Goal: Task Accomplishment & Management: Complete application form

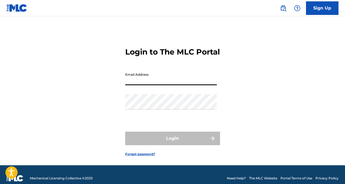
click at [147, 85] on input "Email Address" at bounding box center [171, 77] width 92 height 15
type input "[EMAIL_ADDRESS][DOMAIN_NAME]"
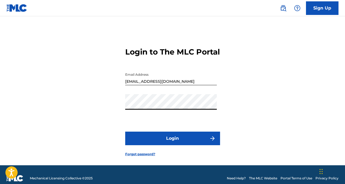
click at [125, 131] on button "Login" at bounding box center [172, 138] width 95 height 14
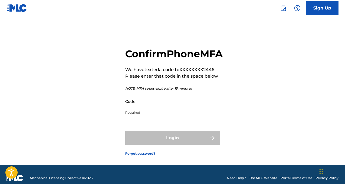
click at [144, 109] on input "Code" at bounding box center [171, 101] width 92 height 15
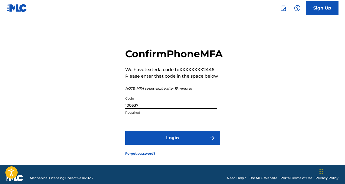
type input "100637"
click at [164, 145] on button "Login" at bounding box center [172, 138] width 95 height 14
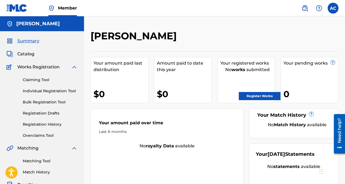
click at [48, 91] on link "Individual Registration Tool" at bounding box center [50, 91] width 55 height 6
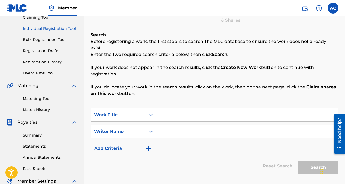
scroll to position [64, 0]
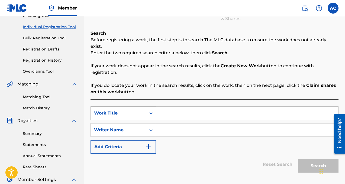
click at [145, 108] on div "Work Title" at bounding box center [118, 113] width 55 height 10
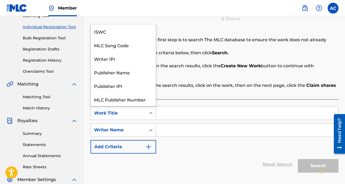
scroll to position [14, 0]
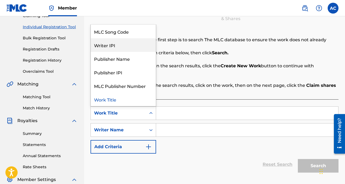
click at [133, 39] on div "Writer IPI" at bounding box center [123, 45] width 65 height 14
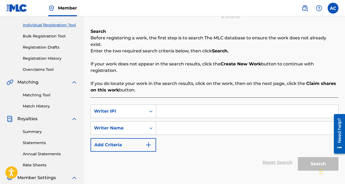
scroll to position [77, 0]
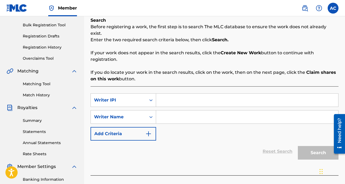
click at [174, 114] on input "Search Form" at bounding box center [247, 116] width 182 height 13
type input "a"
type input "d"
type input "[PERSON_NAME]"
click at [194, 95] on input "Search Form" at bounding box center [247, 100] width 182 height 13
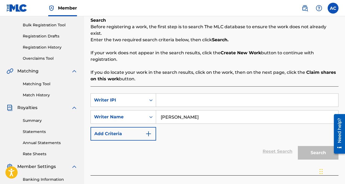
type input "1014666972"
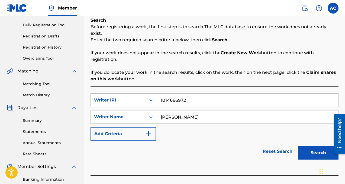
click at [319, 149] on button "Search" at bounding box center [318, 153] width 41 height 14
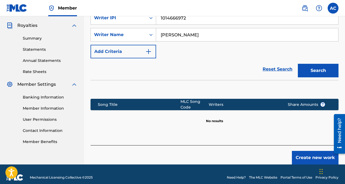
click at [310, 152] on button "Create new work" at bounding box center [315, 158] width 47 height 14
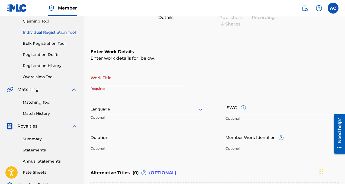
scroll to position [61, 0]
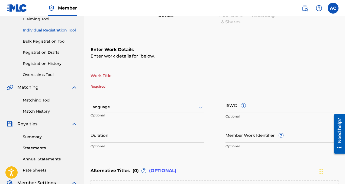
click at [245, 136] on input "Member Work Identifier ?" at bounding box center [282, 134] width 113 height 15
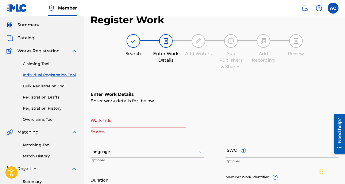
scroll to position [15, 0]
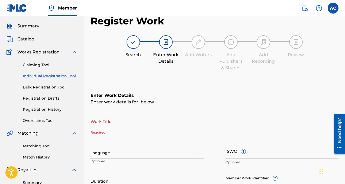
click at [135, 113] on div "Enter Work Details Enter work details for ‘ ’ below. Work Title Required Langua…" at bounding box center [215, 144] width 248 height 131
click at [124, 129] on div "Work Title Required" at bounding box center [138, 125] width 95 height 24
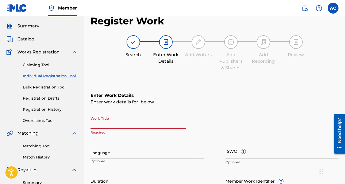
click at [123, 121] on input "Work Title" at bounding box center [138, 120] width 95 height 15
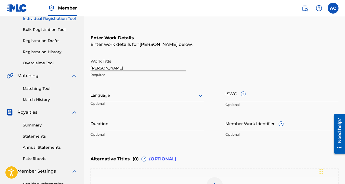
scroll to position [74, 0]
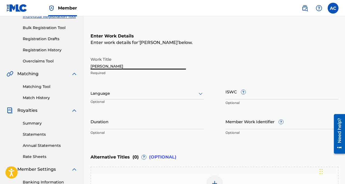
type input "[PERSON_NAME]"
click at [129, 99] on div "Language Optional" at bounding box center [147, 96] width 113 height 24
click at [130, 96] on div at bounding box center [147, 93] width 113 height 7
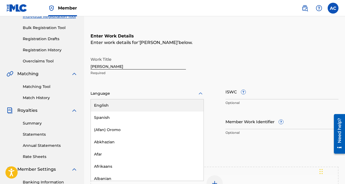
click at [130, 103] on div "English" at bounding box center [147, 105] width 113 height 12
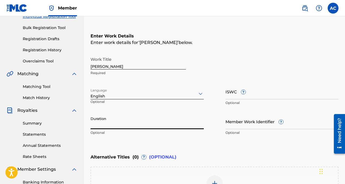
click at [131, 126] on input "Duration" at bounding box center [147, 121] width 113 height 15
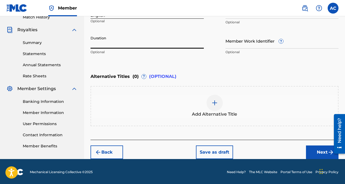
scroll to position [155, 0]
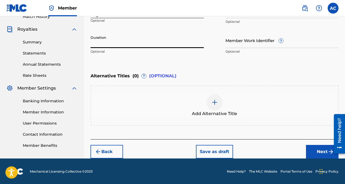
click at [329, 149] on img "submit" at bounding box center [331, 151] width 7 height 7
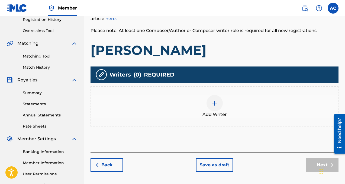
scroll to position [105, 0]
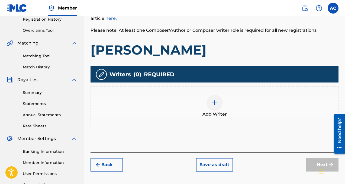
click at [214, 101] on img at bounding box center [214, 103] width 7 height 7
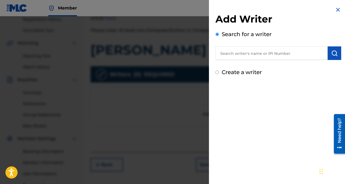
click at [228, 73] on label "Create a writer" at bounding box center [242, 72] width 40 height 7
radio input "true"
click at [219, 73] on input "Create a writer" at bounding box center [218, 72] width 4 height 4
radio input "false"
radio input "true"
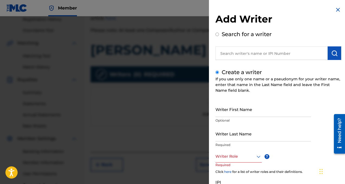
click at [229, 56] on input "text" at bounding box center [272, 53] width 112 height 14
radio input "true"
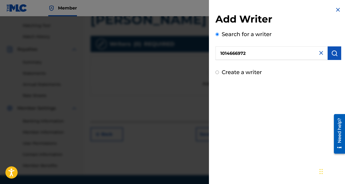
scroll to position [136, 0]
type input "1014666972"
click at [338, 52] on button "submit" at bounding box center [335, 53] width 14 height 14
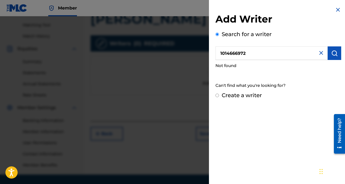
click at [233, 98] on label "Create a writer" at bounding box center [242, 95] width 40 height 7
radio input "true"
click at [219, 97] on input "Create a writer" at bounding box center [218, 96] width 4 height 4
radio input "false"
radio input "true"
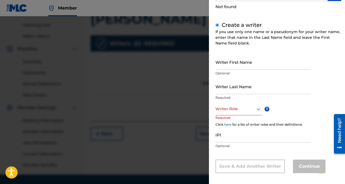
scroll to position [60, 0]
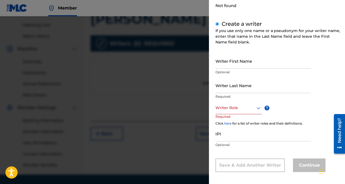
click at [234, 59] on input "Writer First Name" at bounding box center [263, 60] width 95 height 15
type input "[PERSON_NAME]"
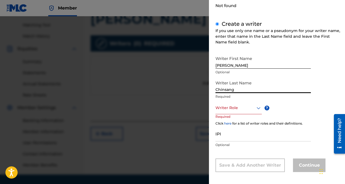
type input "Chinsang"
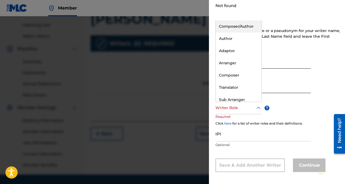
click at [230, 109] on div at bounding box center [239, 107] width 46 height 7
click at [251, 27] on div "Composer/Author" at bounding box center [239, 26] width 46 height 12
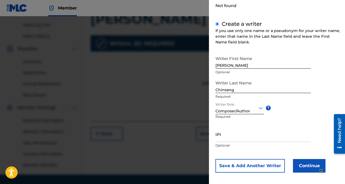
scroll to position [63, 0]
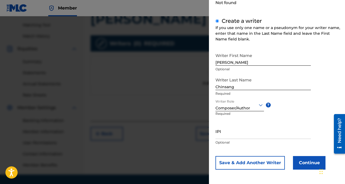
click at [301, 155] on div "Writer First Name Andre Optional Writer Last Name Chinsang Required Writer Role…" at bounding box center [279, 109] width 126 height 119
click at [301, 159] on button "Continue" at bounding box center [309, 163] width 33 height 14
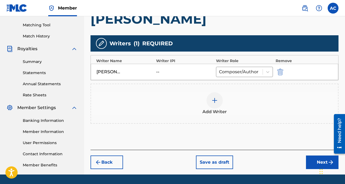
click at [310, 161] on button "Next" at bounding box center [322, 162] width 33 height 14
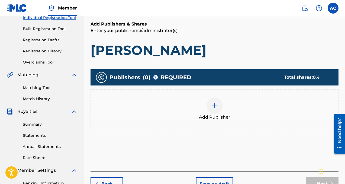
scroll to position [74, 0]
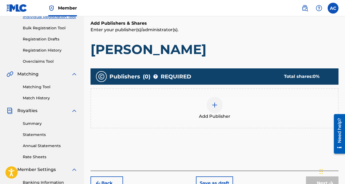
click at [214, 106] on img at bounding box center [214, 105] width 7 height 7
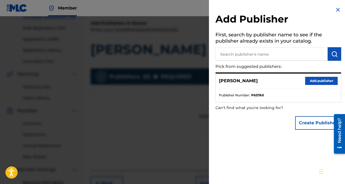
click at [313, 81] on button "Add publisher" at bounding box center [321, 81] width 33 height 8
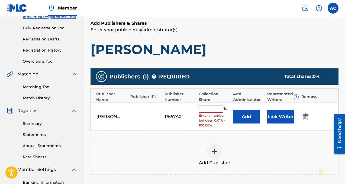
click at [216, 108] on input "text" at bounding box center [211, 108] width 24 height 7
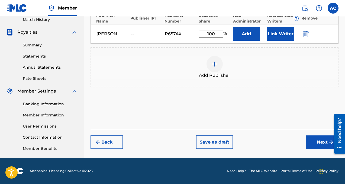
type input "100"
click at [315, 140] on button "Next" at bounding box center [322, 142] width 33 height 14
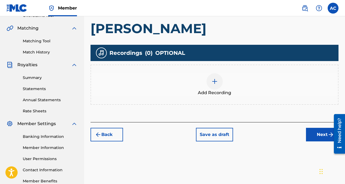
scroll to position [120, 0]
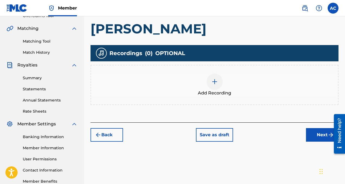
click at [218, 85] on div at bounding box center [215, 81] width 16 height 16
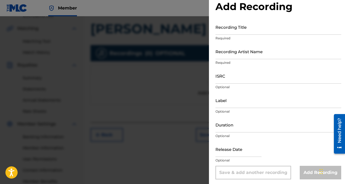
scroll to position [14, 0]
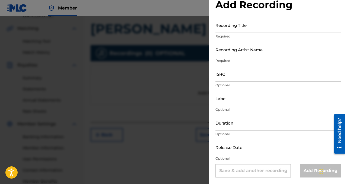
click at [261, 27] on input "Recording Title" at bounding box center [279, 24] width 126 height 15
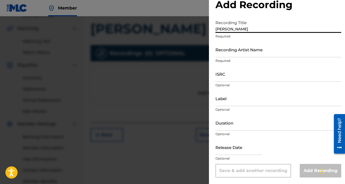
type input "[PERSON_NAME]"
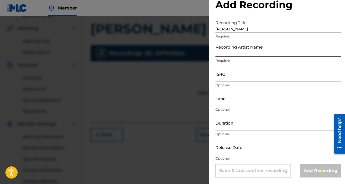
click at [271, 53] on input "Recording Artist Name" at bounding box center [279, 49] width 126 height 15
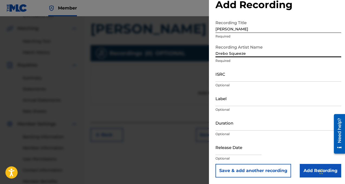
type input "Drebo Squeeze"
click at [273, 69] on input "ISRC" at bounding box center [279, 73] width 126 height 15
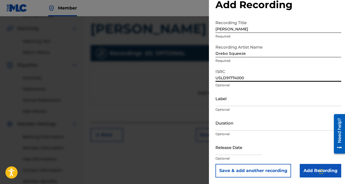
type input "USLD91774000"
click at [270, 124] on input "Duration" at bounding box center [279, 122] width 126 height 15
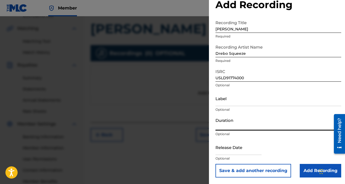
click at [239, 149] on input "text" at bounding box center [239, 146] width 46 height 15
select select "7"
select select "2025"
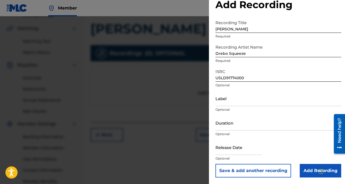
click at [264, 109] on form "Recording Title Feng Shui Required Recording Artist Name Drebo Squeeze Required…" at bounding box center [279, 97] width 126 height 160
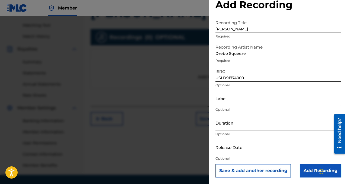
scroll to position [141, 0]
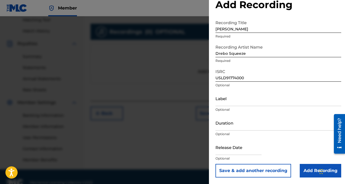
click at [306, 166] on input "Add Recording" at bounding box center [320, 171] width 41 height 14
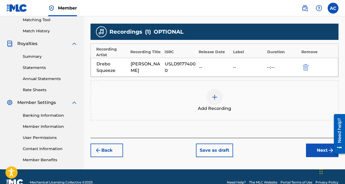
click at [310, 150] on button "Next" at bounding box center [322, 150] width 33 height 14
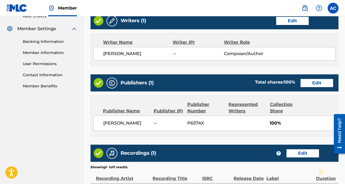
scroll to position [213, 0]
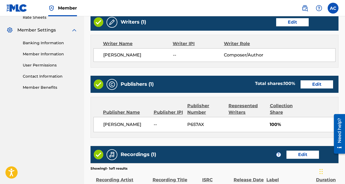
click at [284, 22] on button "Edit" at bounding box center [292, 22] width 33 height 8
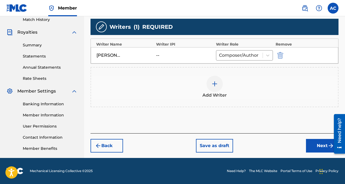
click at [168, 54] on div "--" at bounding box center [168, 55] width 24 height 7
click at [317, 147] on button "Next" at bounding box center [322, 146] width 33 height 14
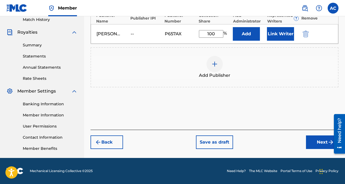
click at [310, 141] on button "Next" at bounding box center [322, 142] width 33 height 14
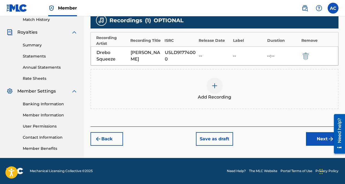
click at [312, 137] on button "Next" at bounding box center [322, 139] width 33 height 14
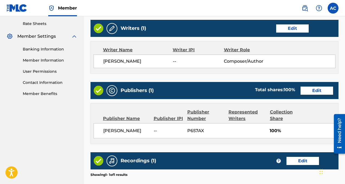
scroll to position [281, 0]
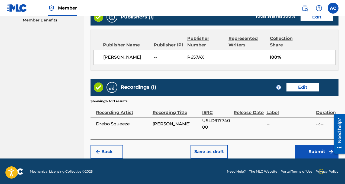
click at [313, 145] on button "Submit" at bounding box center [316, 152] width 43 height 14
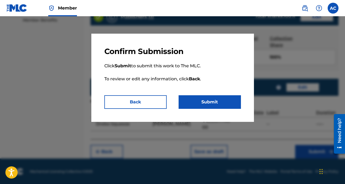
click at [221, 106] on button "Submit" at bounding box center [210, 102] width 62 height 14
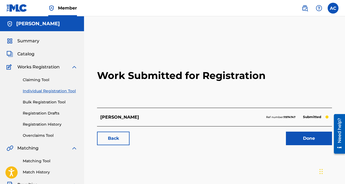
click at [307, 144] on link "Done" at bounding box center [309, 138] width 46 height 14
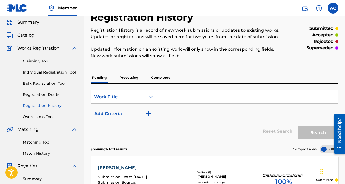
scroll to position [17, 0]
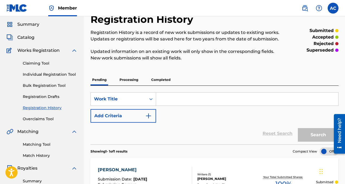
click at [37, 117] on link "Overclaims Tool" at bounding box center [50, 119] width 55 height 6
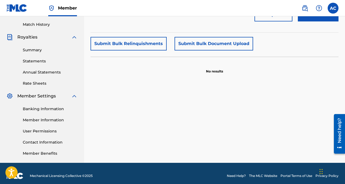
scroll to position [142, 0]
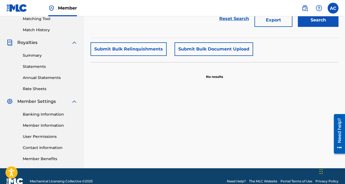
click at [41, 116] on link "Banking Information" at bounding box center [50, 114] width 55 height 6
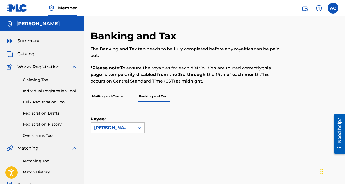
click at [110, 98] on p "Mailing and Contact" at bounding box center [109, 96] width 37 height 11
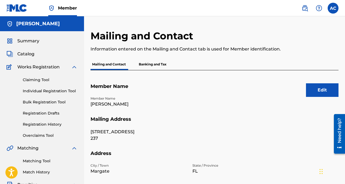
click at [147, 63] on p "Banking and Tax" at bounding box center [152, 64] width 31 height 11
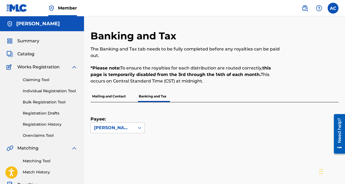
click at [39, 78] on link "Claiming Tool" at bounding box center [50, 80] width 55 height 6
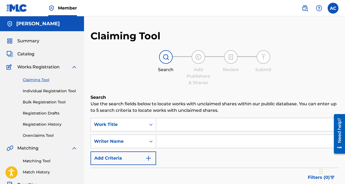
click at [39, 89] on link "Individual Registration Tool" at bounding box center [50, 91] width 55 height 6
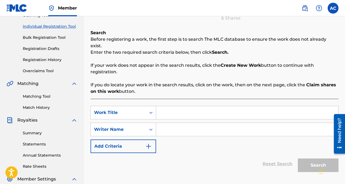
scroll to position [72, 0]
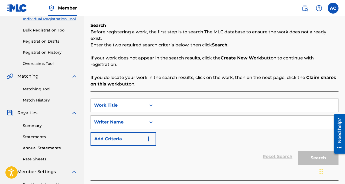
click at [181, 117] on input "Search Form" at bounding box center [247, 122] width 182 height 13
click at [181, 116] on input "Search Form" at bounding box center [247, 122] width 182 height 13
type input "[PERSON_NAME]"
click at [189, 105] on input "Search Form" at bounding box center [247, 105] width 182 height 13
type input "F"
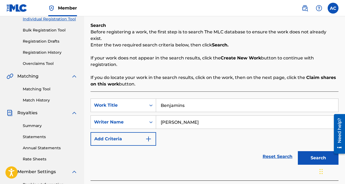
type input "Benjamins"
click at [305, 156] on button "Search" at bounding box center [318, 158] width 41 height 14
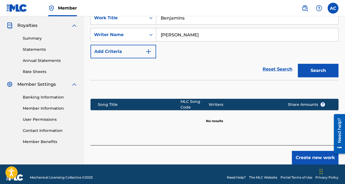
click at [304, 153] on button "Create new work" at bounding box center [315, 158] width 47 height 14
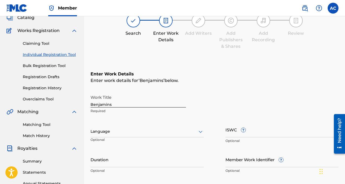
scroll to position [40, 0]
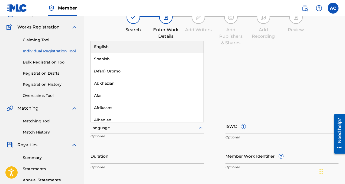
click at [118, 133] on div "Language" at bounding box center [147, 127] width 113 height 11
click at [134, 43] on div "English" at bounding box center [147, 47] width 113 height 12
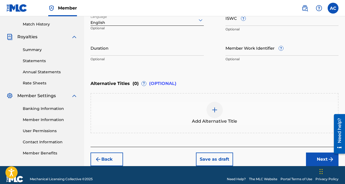
scroll to position [147, 0]
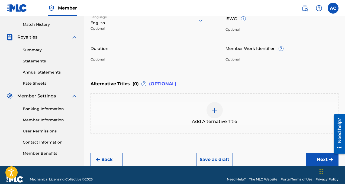
click at [310, 163] on button "Next" at bounding box center [322, 160] width 33 height 14
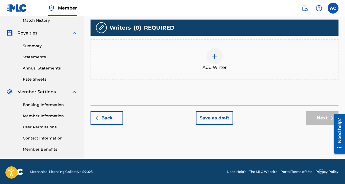
scroll to position [152, 0]
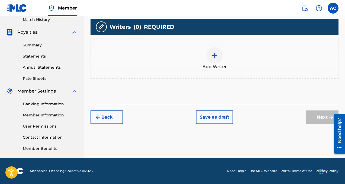
click at [214, 57] on img at bounding box center [214, 55] width 7 height 7
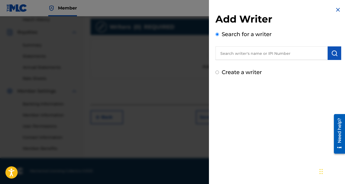
click at [247, 54] on input "text" at bounding box center [272, 53] width 112 height 14
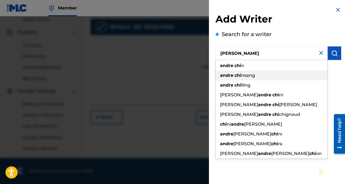
click at [249, 78] on span "nsang" at bounding box center [248, 75] width 14 height 5
type input "[PERSON_NAME]"
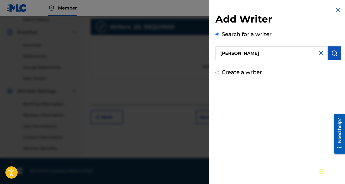
click at [331, 54] on img "submit" at bounding box center [334, 53] width 7 height 7
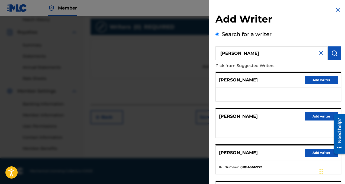
click at [312, 115] on button "Add writer" at bounding box center [321, 116] width 33 height 8
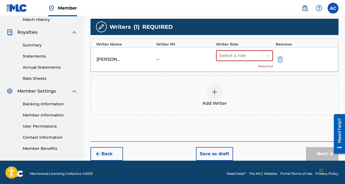
click at [280, 60] on img "submit" at bounding box center [280, 59] width 6 height 7
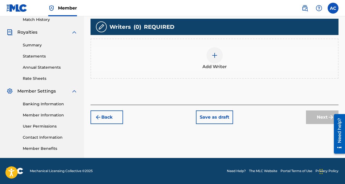
click at [224, 53] on div "Add Writer" at bounding box center [214, 58] width 247 height 23
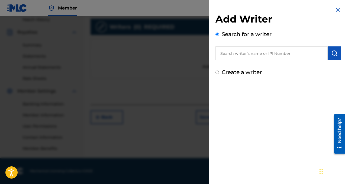
click at [256, 54] on input "text" at bounding box center [272, 53] width 112 height 14
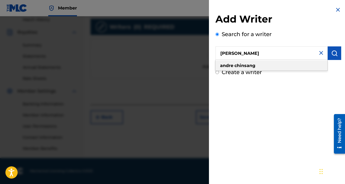
click at [268, 64] on div "[PERSON_NAME]" at bounding box center [272, 66] width 112 height 10
type input "[PERSON_NAME]"
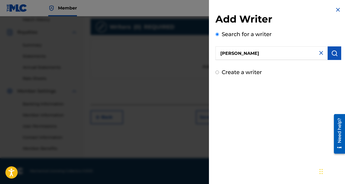
click at [336, 53] on button "submit" at bounding box center [335, 53] width 14 height 14
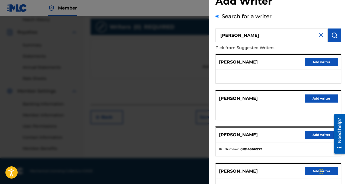
scroll to position [21, 0]
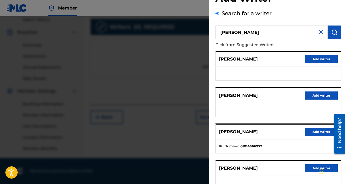
click at [307, 131] on button "Add writer" at bounding box center [321, 132] width 33 height 8
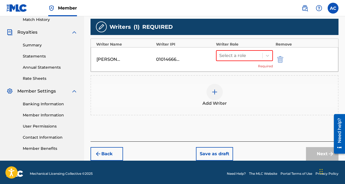
scroll to position [155, 0]
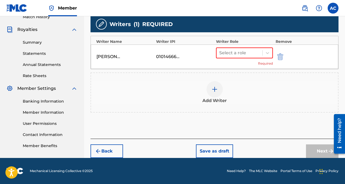
click at [242, 45] on div "ANDRE CHINSANG 01014666972 Select a role Required" at bounding box center [215, 56] width 248 height 24
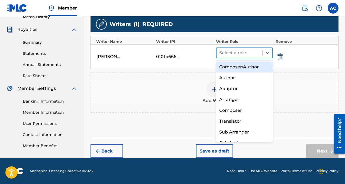
click at [242, 53] on div at bounding box center [239, 53] width 40 height 8
click at [242, 68] on div "Composer/Author" at bounding box center [244, 67] width 57 height 11
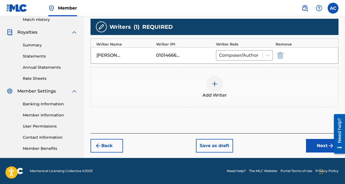
click at [309, 140] on button "Next" at bounding box center [322, 146] width 33 height 14
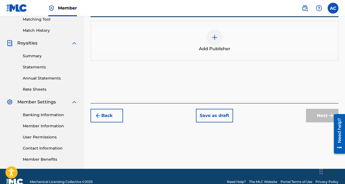
scroll to position [138, 0]
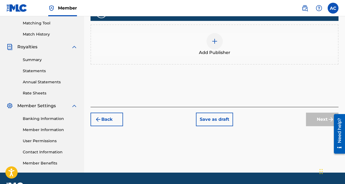
click at [216, 45] on div at bounding box center [215, 41] width 16 height 16
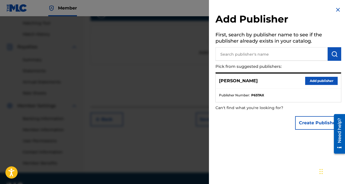
click at [315, 81] on button "Add publisher" at bounding box center [321, 81] width 33 height 8
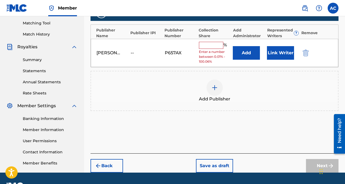
click at [207, 47] on input "text" at bounding box center [211, 45] width 24 height 7
type input "100"
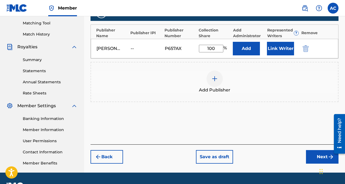
click at [316, 153] on button "Next" at bounding box center [322, 157] width 33 height 14
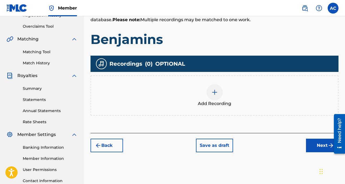
scroll to position [116, 0]
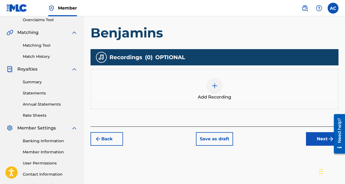
click at [248, 101] on div "Add Recording" at bounding box center [215, 89] width 248 height 40
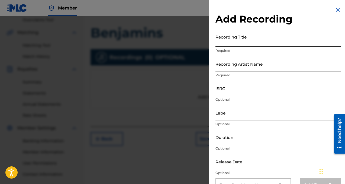
click at [255, 38] on input "Recording Title" at bounding box center [279, 39] width 126 height 15
type input "Benjamins"
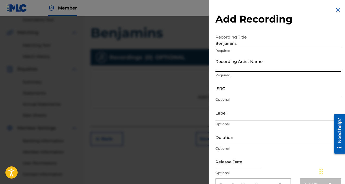
click at [259, 62] on input "Recording Artist Name" at bounding box center [279, 63] width 126 height 15
type input "Drebo Squeeze"
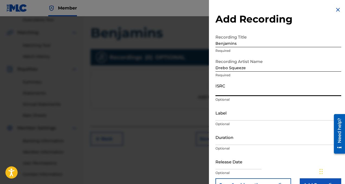
click at [256, 88] on input "ISRC" at bounding box center [279, 88] width 126 height 15
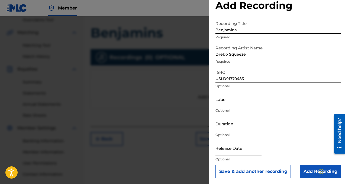
scroll to position [14, 0]
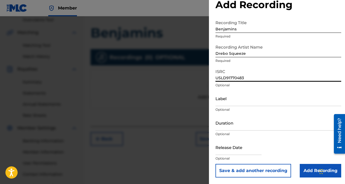
type input "USLD91770483"
click at [303, 168] on input "Add Recording" at bounding box center [320, 171] width 41 height 14
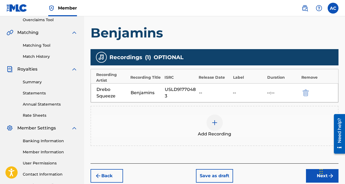
click at [314, 175] on button "Next" at bounding box center [322, 176] width 33 height 14
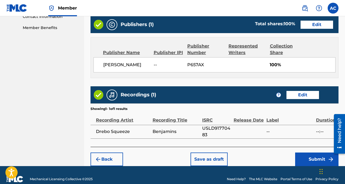
scroll to position [281, 0]
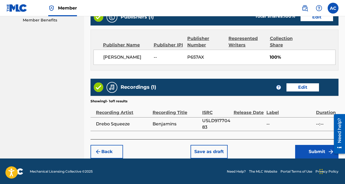
click at [307, 151] on button "Submit" at bounding box center [316, 152] width 43 height 14
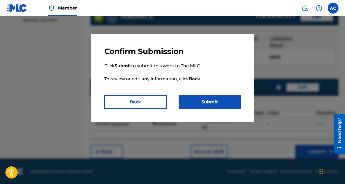
click at [225, 99] on button "Submit" at bounding box center [210, 102] width 62 height 14
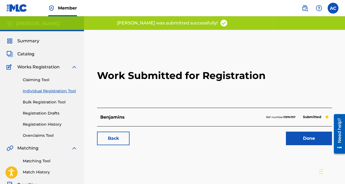
click at [293, 142] on link "Done" at bounding box center [309, 138] width 46 height 14
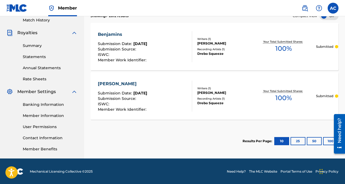
scroll to position [152, 0]
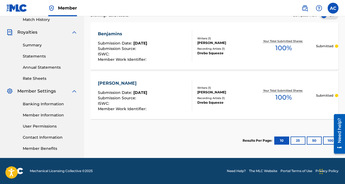
click at [220, 91] on div "[PERSON_NAME]" at bounding box center [224, 92] width 54 height 5
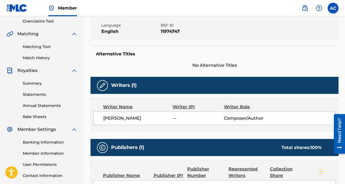
scroll to position [116, 0]
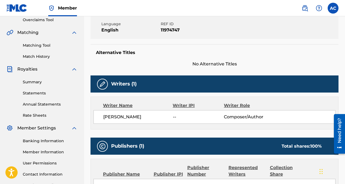
click at [189, 105] on div "Writer IPI" at bounding box center [198, 105] width 51 height 7
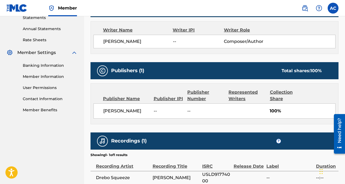
scroll to position [0, 0]
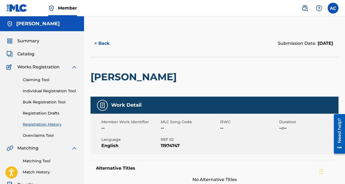
click at [98, 43] on button "< Back" at bounding box center [107, 44] width 33 height 14
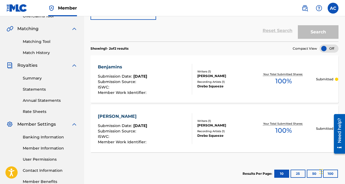
scroll to position [122, 0]
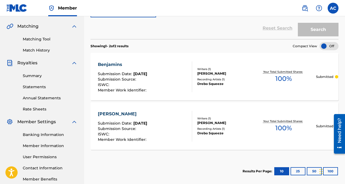
click at [215, 120] on div "[PERSON_NAME]" at bounding box center [224, 122] width 54 height 5
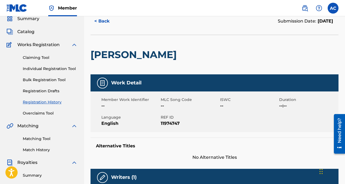
scroll to position [21, 0]
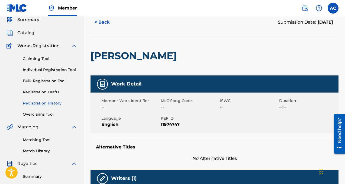
click at [98, 23] on button "< Back" at bounding box center [107, 22] width 33 height 14
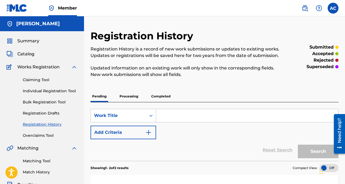
click at [52, 87] on div "Claiming Tool Individual Registration Tool Bulk Registration Tool Registration …" at bounding box center [42, 104] width 71 height 68
click at [53, 93] on link "Individual Registration Tool" at bounding box center [50, 91] width 55 height 6
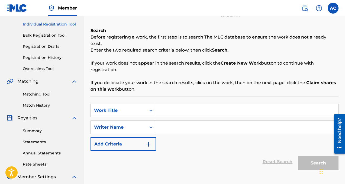
scroll to position [77, 0]
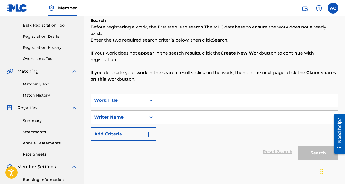
click at [174, 111] on input "Search Form" at bounding box center [247, 117] width 182 height 13
type input "Andre chinsang"
click at [175, 94] on input "Search Form" at bounding box center [247, 100] width 182 height 13
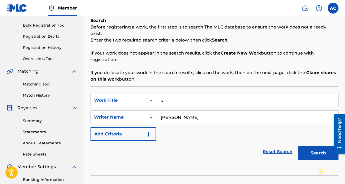
type input "s"
click at [302, 149] on button "Search" at bounding box center [318, 153] width 41 height 14
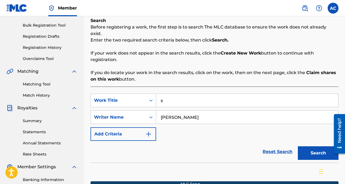
click at [320, 146] on button "Search" at bounding box center [318, 153] width 41 height 14
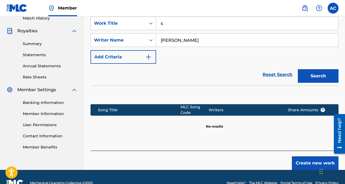
scroll to position [159, 0]
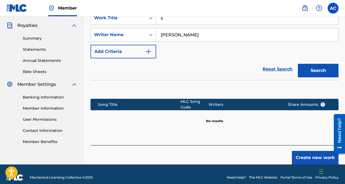
click at [306, 151] on button "Create new work" at bounding box center [315, 158] width 47 height 14
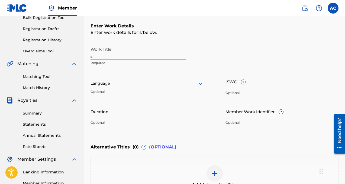
scroll to position [85, 0]
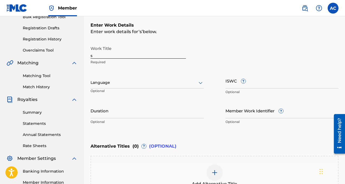
click at [156, 50] on input "s" at bounding box center [138, 50] width 95 height 15
click at [156, 51] on input "s" at bounding box center [138, 50] width 95 height 15
click at [156, 53] on input "s" at bounding box center [138, 50] width 95 height 15
type input "More for me"
click at [129, 90] on div "Language Optional" at bounding box center [147, 85] width 113 height 24
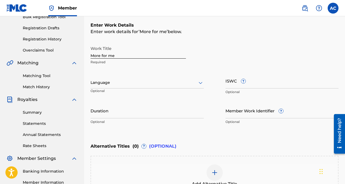
click at [129, 81] on div at bounding box center [147, 82] width 113 height 7
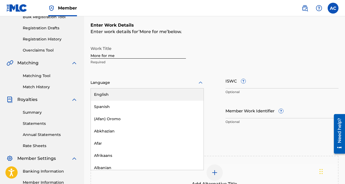
click at [133, 94] on div "English" at bounding box center [147, 94] width 113 height 12
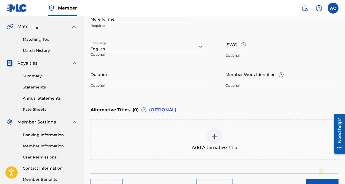
scroll to position [156, 0]
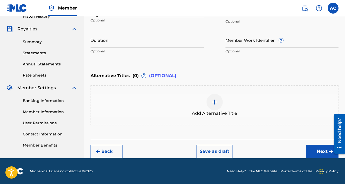
click at [317, 150] on button "Next" at bounding box center [322, 152] width 33 height 14
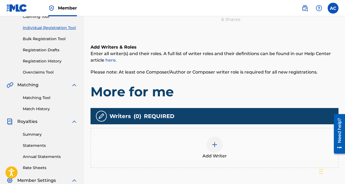
scroll to position [152, 0]
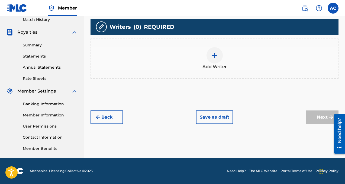
click at [216, 43] on div "Add Writer" at bounding box center [215, 59] width 248 height 40
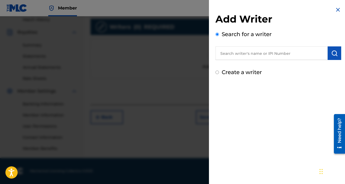
click at [231, 50] on input "text" at bounding box center [272, 53] width 112 height 14
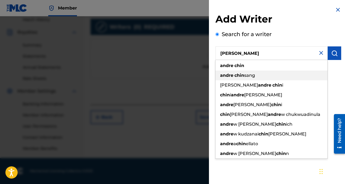
click at [236, 77] on strong "chin" at bounding box center [240, 75] width 10 height 5
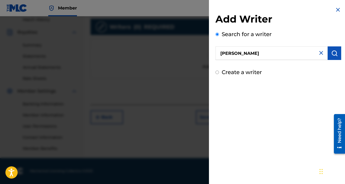
click at [263, 56] on input "[PERSON_NAME]" at bounding box center [272, 53] width 112 height 14
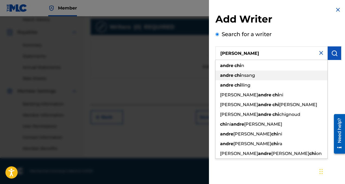
click at [289, 75] on div "andre chi nsang" at bounding box center [272, 75] width 112 height 10
type input "[PERSON_NAME]"
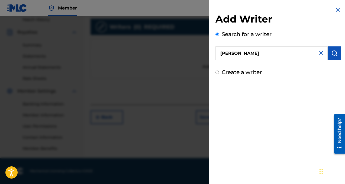
click at [331, 55] on img "submit" at bounding box center [334, 53] width 7 height 7
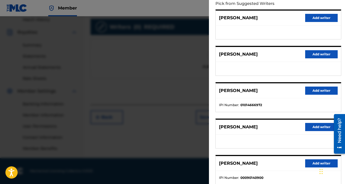
scroll to position [67, 0]
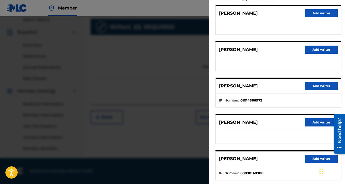
click at [322, 88] on button "Add writer" at bounding box center [321, 86] width 33 height 8
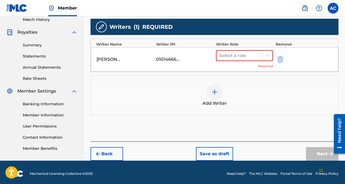
click at [235, 61] on div "Select a role Required" at bounding box center [244, 59] width 57 height 18
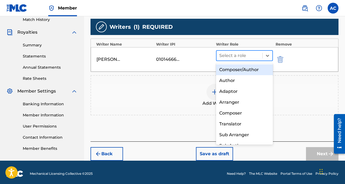
click at [234, 59] on div "Select a role" at bounding box center [240, 56] width 46 height 10
click at [237, 67] on div "Composer/Author" at bounding box center [244, 69] width 57 height 11
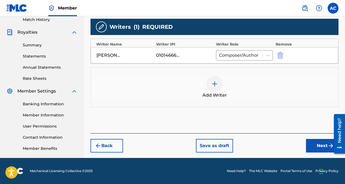
click at [313, 145] on button "Next" at bounding box center [322, 146] width 33 height 14
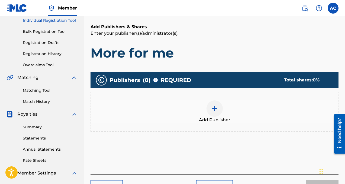
scroll to position [75, 0]
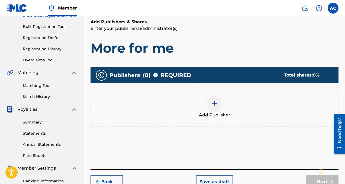
click at [214, 105] on img at bounding box center [214, 103] width 7 height 7
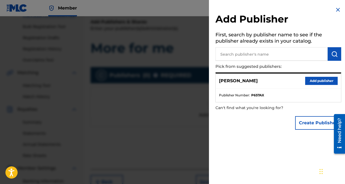
click at [317, 82] on button "Add publisher" at bounding box center [321, 81] width 33 height 8
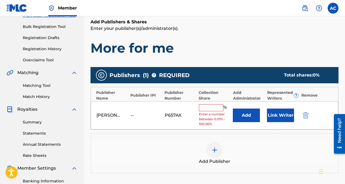
click at [217, 107] on input "text" at bounding box center [211, 107] width 24 height 7
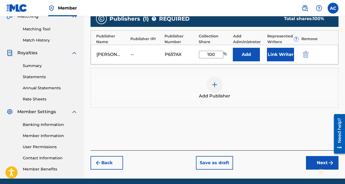
type input "100"
click at [315, 159] on button "Next" at bounding box center [322, 163] width 33 height 14
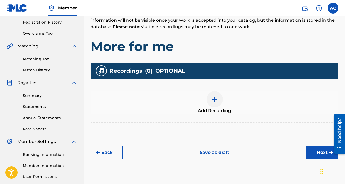
scroll to position [117, 0]
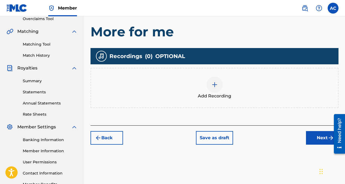
click at [209, 84] on div at bounding box center [215, 84] width 16 height 16
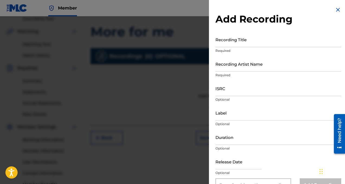
click at [259, 30] on div "Add Recording Recording Title Required Recording Artist Name Required ISRC Opti…" at bounding box center [278, 99] width 139 height 198
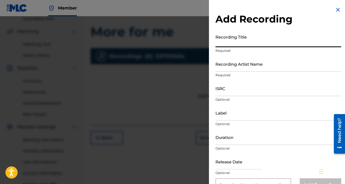
click at [259, 34] on input "Recording Title" at bounding box center [279, 39] width 126 height 15
type input "More for me"
click at [245, 63] on input "Recording Artist Name" at bounding box center [279, 63] width 126 height 15
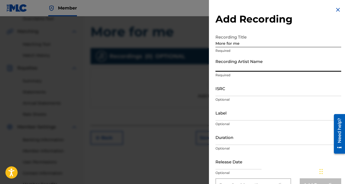
type input "Drebo Squeeze"
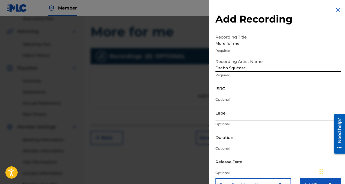
click at [253, 89] on input "ISRC" at bounding box center [279, 88] width 126 height 15
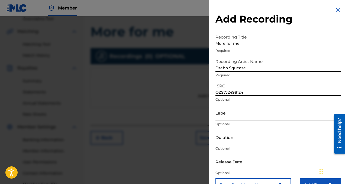
scroll to position [14, 0]
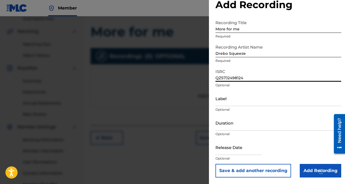
type input "QZS7J2498124"
click at [306, 171] on input "Add Recording" at bounding box center [320, 171] width 41 height 14
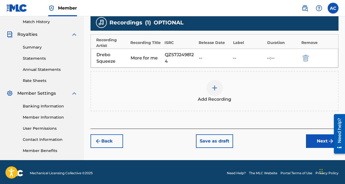
click at [309, 140] on button "Next" at bounding box center [322, 141] width 33 height 14
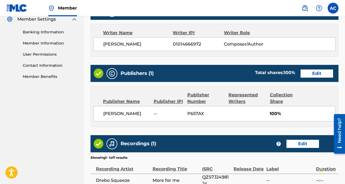
scroll to position [281, 0]
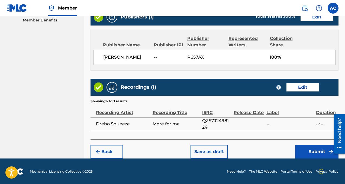
click at [305, 149] on button "Submit" at bounding box center [316, 152] width 43 height 14
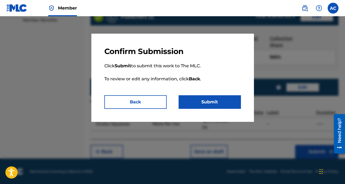
click at [223, 105] on button "Submit" at bounding box center [210, 102] width 62 height 14
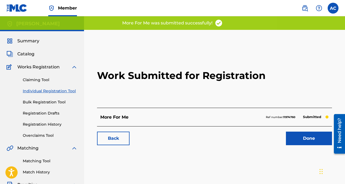
click at [294, 144] on link "Done" at bounding box center [309, 138] width 46 height 14
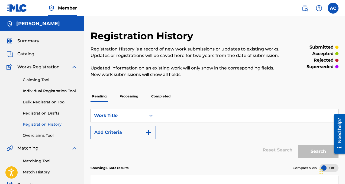
click at [203, 116] on input "Search Form" at bounding box center [247, 115] width 182 height 13
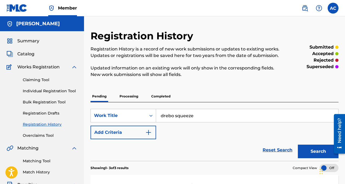
click at [310, 150] on button "Search" at bounding box center [318, 152] width 41 height 14
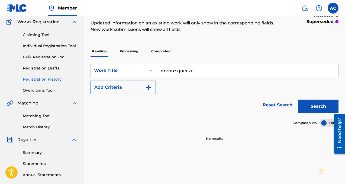
scroll to position [51, 0]
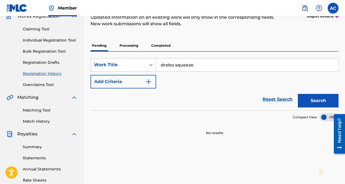
click at [210, 69] on input "drebo squeeze" at bounding box center [247, 64] width 182 height 13
type input "d"
type input "[PERSON_NAME]"
click at [320, 99] on button "Search" at bounding box center [318, 101] width 41 height 14
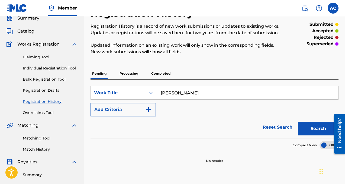
scroll to position [20, 0]
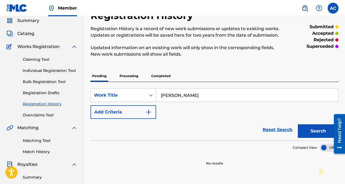
click at [334, 9] on label at bounding box center [333, 8] width 11 height 11
click at [333, 8] on input "AC [PERSON_NAME] [EMAIL_ADDRESS][DOMAIN_NAME] Notification Preferences Profile …" at bounding box center [333, 8] width 0 height 0
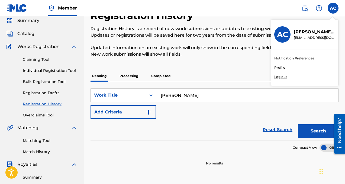
click at [334, 9] on div "AC AC [PERSON_NAME] [EMAIL_ADDRESS][DOMAIN_NAME] Notification Preferences Profi…" at bounding box center [333, 8] width 11 height 11
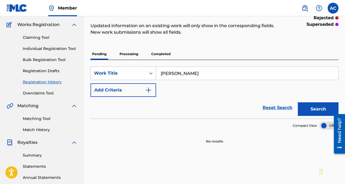
scroll to position [45, 0]
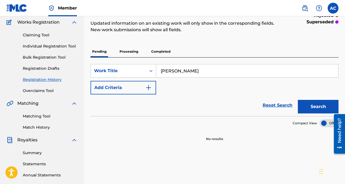
click at [132, 55] on p "Processing" at bounding box center [129, 51] width 22 height 11
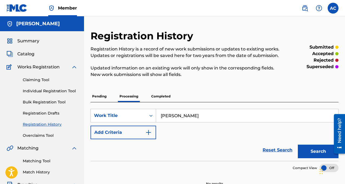
click at [162, 99] on p "Completed" at bounding box center [161, 96] width 23 height 11
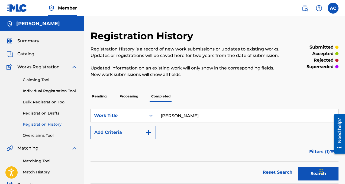
click at [139, 95] on p "Processing" at bounding box center [129, 96] width 22 height 11
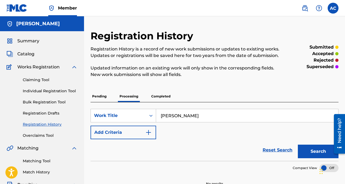
click at [101, 99] on p "Pending" at bounding box center [100, 96] width 18 height 11
click at [46, 80] on link "Claiming Tool" at bounding box center [50, 80] width 55 height 6
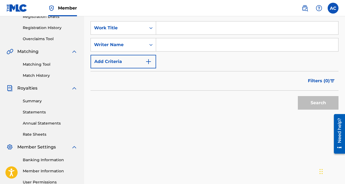
scroll to position [93, 0]
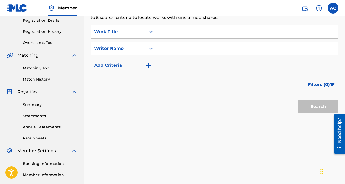
click at [227, 47] on input "Search Form" at bounding box center [247, 48] width 182 height 13
type input "[PERSON_NAME]"
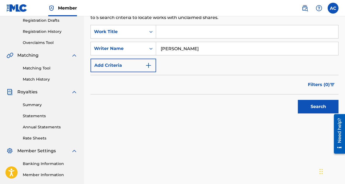
click at [323, 108] on button "Search" at bounding box center [318, 107] width 41 height 14
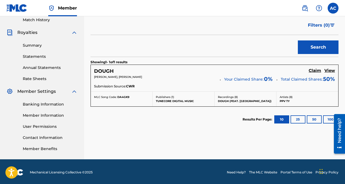
scroll to position [152, 0]
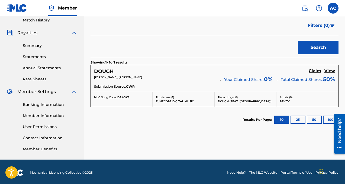
click at [244, 99] on p "DOUGH (FEAT. DREBO)" at bounding box center [245, 101] width 55 height 4
click at [313, 72] on h5 "Claim" at bounding box center [315, 70] width 12 height 5
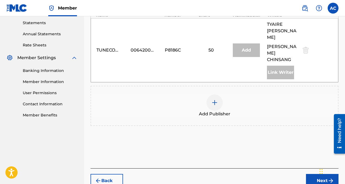
scroll to position [202, 0]
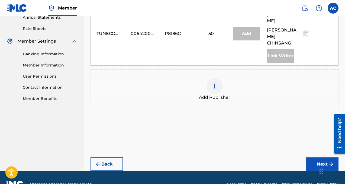
click at [212, 83] on img at bounding box center [214, 86] width 7 height 7
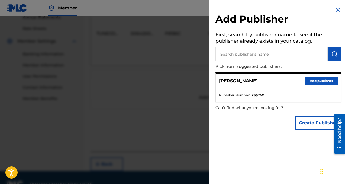
click at [307, 81] on button "Add publisher" at bounding box center [321, 81] width 33 height 8
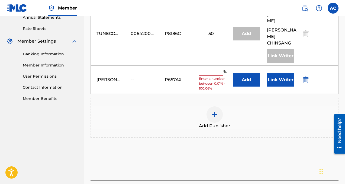
click at [219, 69] on input "text" at bounding box center [211, 72] width 24 height 7
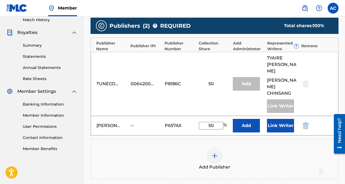
scroll to position [154, 0]
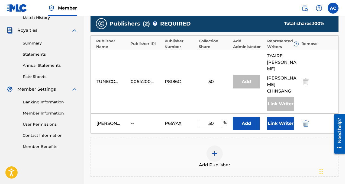
type input "50"
click at [245, 117] on button "Add" at bounding box center [246, 124] width 27 height 14
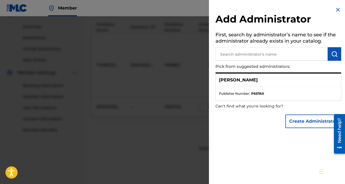
scroll to position [174, 0]
click at [256, 100] on ul "Publisher Number : P657AX" at bounding box center [278, 94] width 125 height 14
click at [255, 95] on strong "P657AX" at bounding box center [257, 93] width 13 height 5
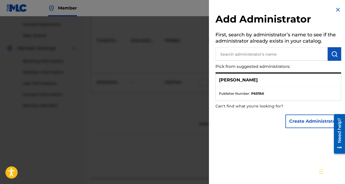
click at [234, 84] on div "[PERSON_NAME]" at bounding box center [278, 79] width 125 height 13
click at [234, 83] on div "[PERSON_NAME]" at bounding box center [278, 79] width 125 height 13
click at [234, 56] on input "text" at bounding box center [272, 54] width 112 height 14
click at [234, 78] on p "[PERSON_NAME]" at bounding box center [238, 80] width 39 height 7
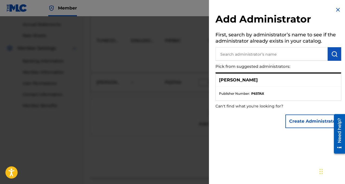
click at [234, 78] on p "[PERSON_NAME]" at bounding box center [238, 80] width 39 height 7
click at [338, 9] on img at bounding box center [338, 10] width 7 height 7
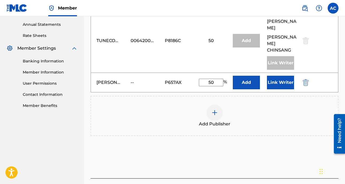
click at [249, 76] on button "Add" at bounding box center [246, 83] width 27 height 14
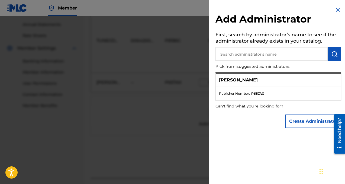
click at [248, 82] on p "[PERSON_NAME]" at bounding box center [238, 80] width 39 height 7
click at [339, 9] on img at bounding box center [338, 10] width 7 height 7
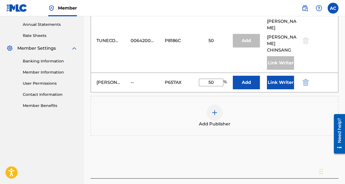
click at [265, 104] on div "Add Publisher" at bounding box center [214, 115] width 247 height 23
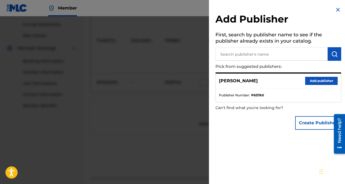
click at [309, 79] on button "Add publisher" at bounding box center [321, 81] width 33 height 8
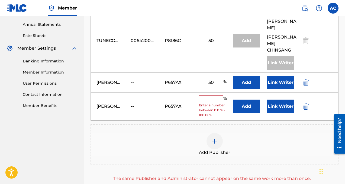
click at [307, 103] on img "submit" at bounding box center [306, 106] width 6 height 7
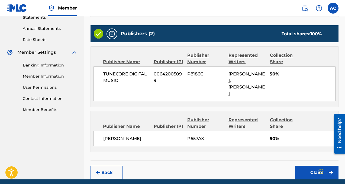
scroll to position [194, 0]
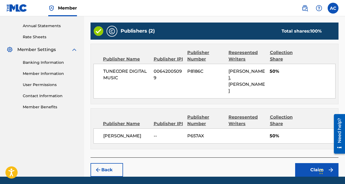
click at [299, 163] on button "Claim" at bounding box center [316, 170] width 43 height 14
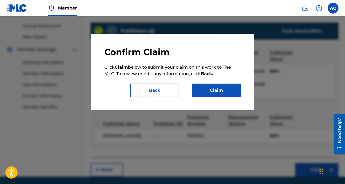
click at [225, 89] on button "Claim" at bounding box center [216, 91] width 49 height 14
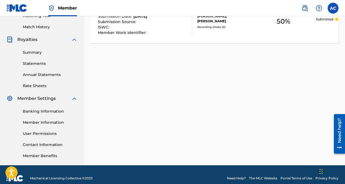
scroll to position [0, 0]
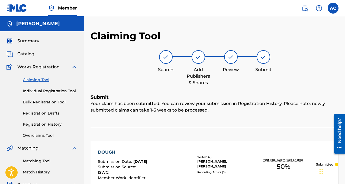
click at [43, 82] on link "Claiming Tool" at bounding box center [50, 80] width 55 height 6
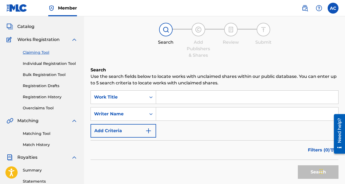
scroll to position [28, 0]
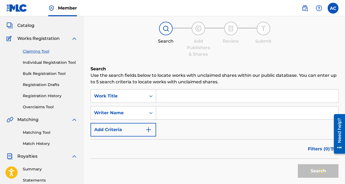
click at [172, 120] on div "SearchWithCriteriac2217f56-6dc2-46d2-84e2-d82cedfac0e9 Work Title SearchWithCri…" at bounding box center [215, 112] width 248 height 47
click at [172, 115] on input "Search Form" at bounding box center [247, 112] width 182 height 13
type input "[PERSON_NAME]"
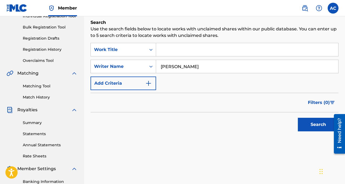
scroll to position [78, 0]
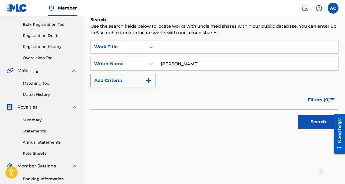
click at [311, 118] on button "Search" at bounding box center [318, 122] width 41 height 14
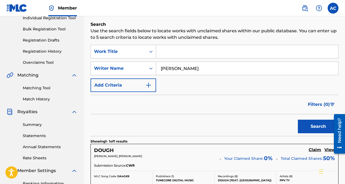
scroll to position [47, 0]
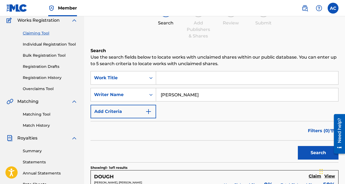
click at [216, 91] on input "[PERSON_NAME]" at bounding box center [247, 94] width 182 height 13
type input "[PERSON_NAME]"
click at [311, 155] on button "Search" at bounding box center [318, 153] width 41 height 14
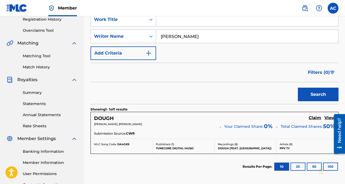
scroll to position [113, 0]
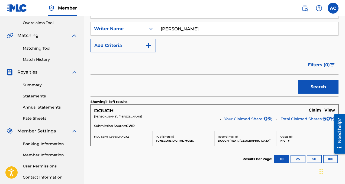
click at [301, 157] on button "25" at bounding box center [298, 159] width 15 height 8
click at [311, 161] on button "50" at bounding box center [314, 159] width 15 height 8
click at [284, 159] on button "10" at bounding box center [281, 159] width 15 height 8
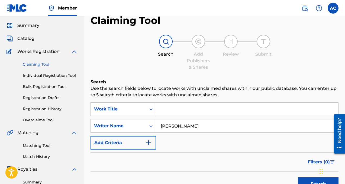
scroll to position [15, 0]
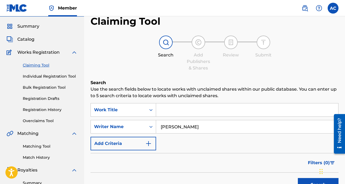
click at [63, 78] on link "Individual Registration Tool" at bounding box center [50, 76] width 55 height 6
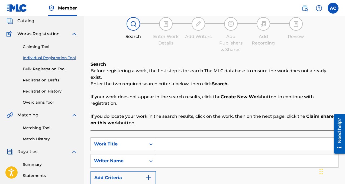
scroll to position [33, 0]
click at [44, 47] on link "Claiming Tool" at bounding box center [50, 47] width 55 height 6
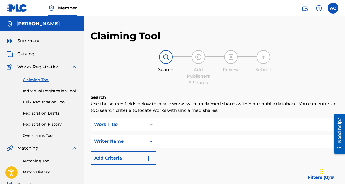
click at [167, 138] on input "Search Form" at bounding box center [247, 141] width 182 height 13
type input "D"
type input "drebo squeeze"
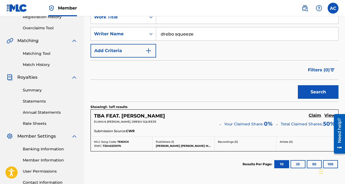
scroll to position [112, 0]
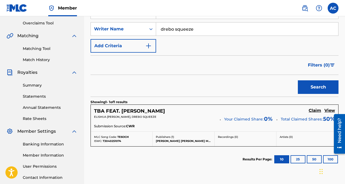
click at [311, 108] on h5 "Claim" at bounding box center [315, 110] width 12 height 5
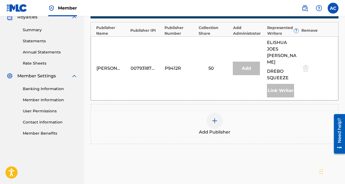
scroll to position [172, 0]
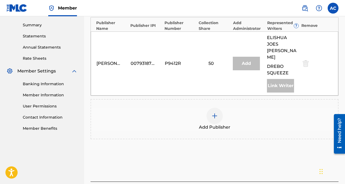
click at [216, 116] on div at bounding box center [215, 116] width 16 height 16
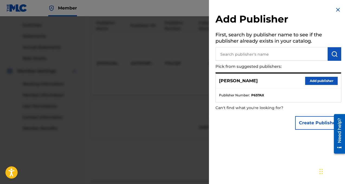
click at [329, 79] on button "Add publisher" at bounding box center [321, 81] width 33 height 8
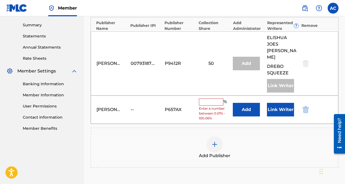
click at [214, 98] on input "text" at bounding box center [211, 101] width 24 height 7
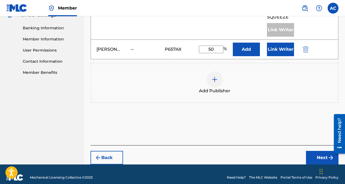
type input "50"
click at [311, 151] on button "Next" at bounding box center [322, 158] width 33 height 14
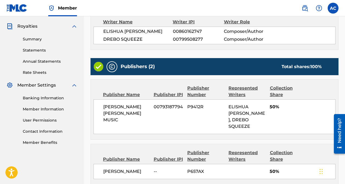
scroll to position [212, 0]
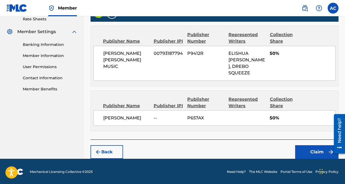
click at [310, 149] on button "Claim" at bounding box center [316, 152] width 43 height 14
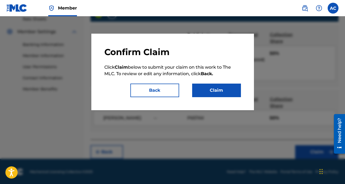
click at [213, 95] on button "Claim" at bounding box center [216, 91] width 49 height 14
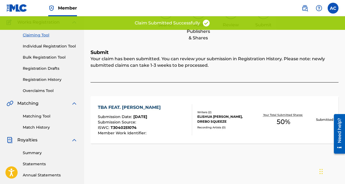
scroll to position [0, 0]
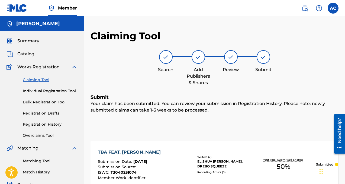
click at [39, 82] on link "Claiming Tool" at bounding box center [50, 80] width 55 height 6
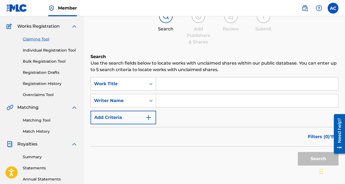
scroll to position [43, 0]
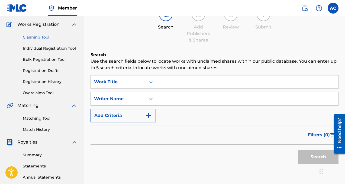
click at [177, 95] on input "Search Form" at bounding box center [247, 98] width 182 height 13
type input "drebo squeeze"
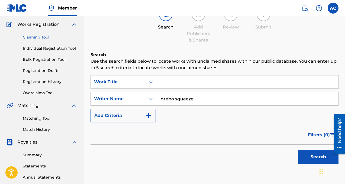
click at [306, 152] on button "Search" at bounding box center [318, 157] width 41 height 14
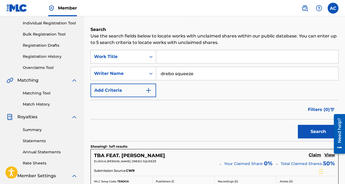
scroll to position [41, 0]
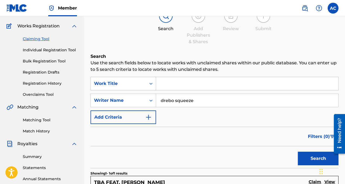
click at [201, 109] on div "SearchWithCriteriac2217f56-6dc2-46d2-84e2-d82cedfac0e9 Work Title SearchWithCri…" at bounding box center [215, 100] width 248 height 47
click at [198, 101] on input "drebo squeeze" at bounding box center [247, 100] width 182 height 13
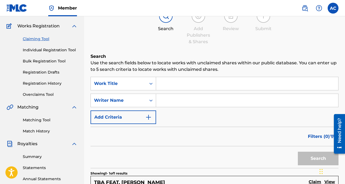
click at [180, 83] on input "Search Form" at bounding box center [247, 83] width 182 height 13
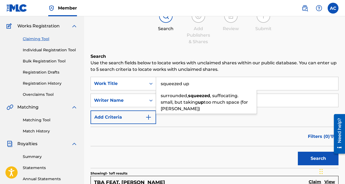
click at [298, 152] on button "Search" at bounding box center [318, 159] width 41 height 14
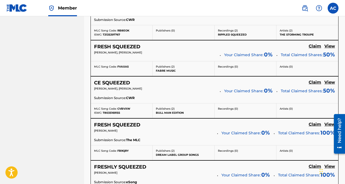
scroll to position [500, 0]
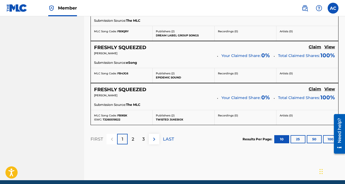
click at [134, 142] on p "2" at bounding box center [133, 139] width 2 height 7
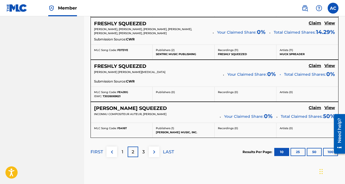
click at [143, 152] on p "3" at bounding box center [143, 152] width 2 height 7
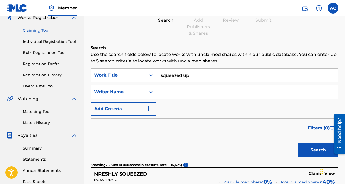
scroll to position [49, 0]
click at [193, 76] on input "squeezed up" at bounding box center [247, 75] width 182 height 13
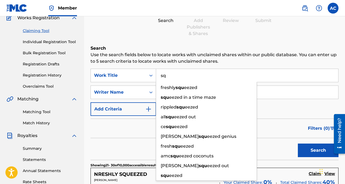
type input "s"
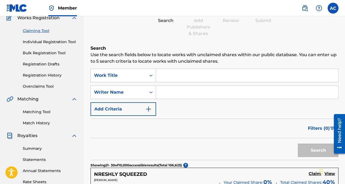
click at [182, 95] on input "Search Form" at bounding box center [247, 92] width 182 height 13
type input "drebo"
click at [298, 143] on button "Search" at bounding box center [318, 150] width 41 height 14
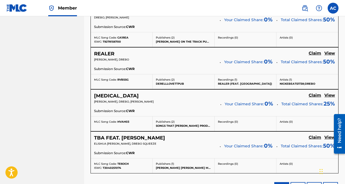
scroll to position [290, 0]
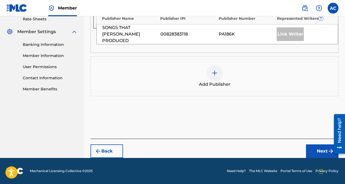
scroll to position [200, 0]
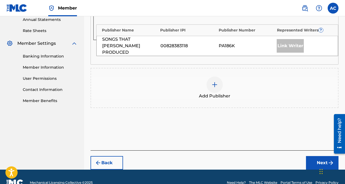
click at [216, 79] on div at bounding box center [215, 84] width 16 height 16
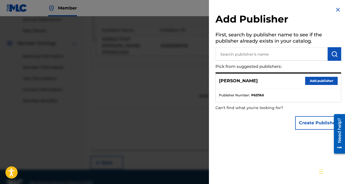
click at [317, 78] on button "Add publisher" at bounding box center [321, 81] width 33 height 8
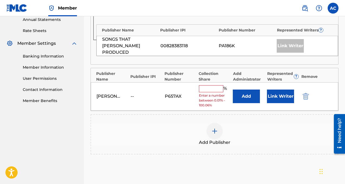
click at [214, 85] on input "text" at bounding box center [211, 88] width 24 height 7
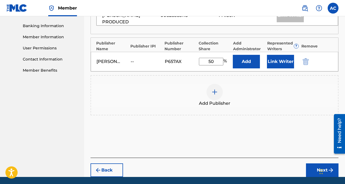
scroll to position [238, 0]
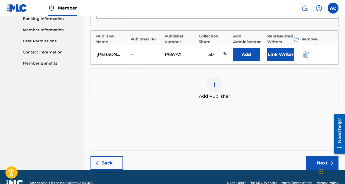
type input "50"
click at [319, 156] on button "Next" at bounding box center [322, 163] width 33 height 14
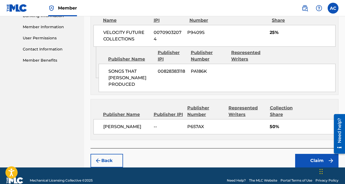
scroll to position [242, 0]
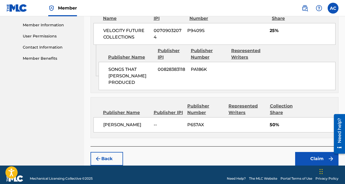
click at [305, 152] on button "Claim" at bounding box center [316, 159] width 43 height 14
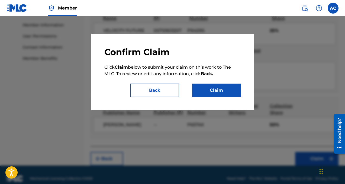
click at [227, 89] on button "Claim" at bounding box center [216, 91] width 49 height 14
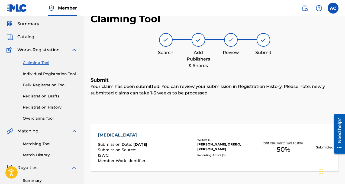
scroll to position [16, 0]
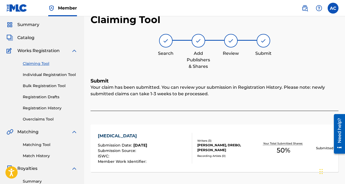
click at [43, 63] on link "Claiming Tool" at bounding box center [50, 64] width 55 height 6
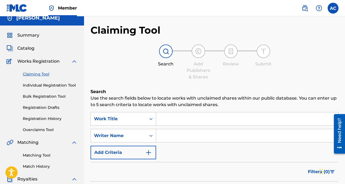
scroll to position [0, 0]
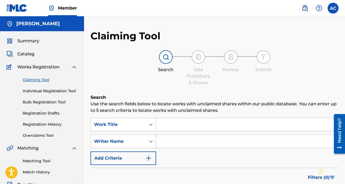
click at [53, 90] on link "Individual Registration Tool" at bounding box center [50, 91] width 55 height 6
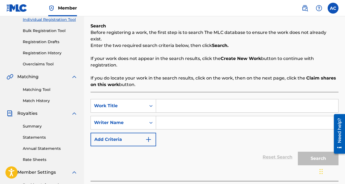
scroll to position [73, 0]
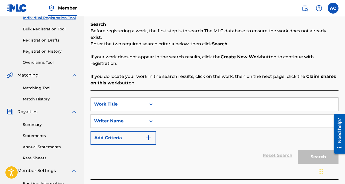
click at [175, 115] on input "Search Form" at bounding box center [247, 120] width 182 height 13
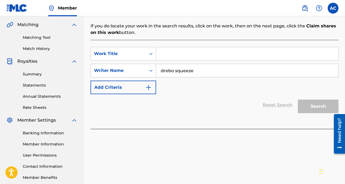
scroll to position [152, 0]
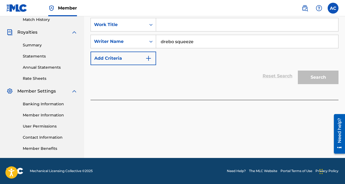
type input "drebo squeeze"
click at [309, 69] on div "Search" at bounding box center [316, 76] width 43 height 22
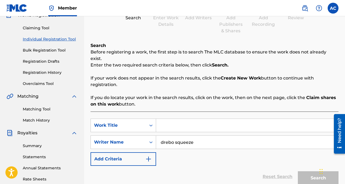
scroll to position [51, 0]
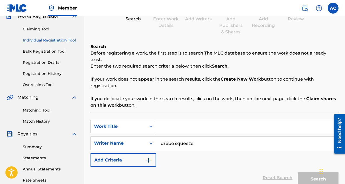
click at [37, 30] on link "Claiming Tool" at bounding box center [50, 29] width 55 height 6
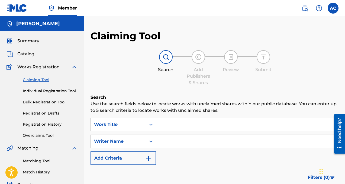
click at [152, 161] on img "Search Form" at bounding box center [148, 158] width 7 height 7
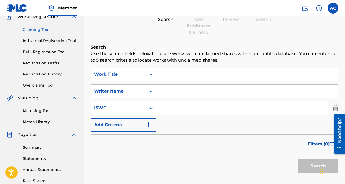
scroll to position [50, 0]
click at [150, 125] on img "Search Form" at bounding box center [148, 124] width 7 height 7
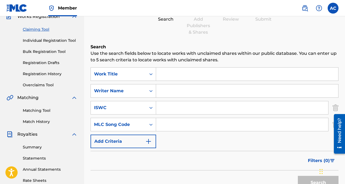
click at [152, 146] on button "Add Criteria" at bounding box center [124, 141] width 66 height 14
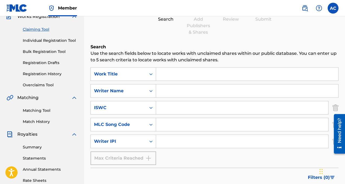
click at [168, 142] on input "Search Form" at bounding box center [242, 141] width 172 height 13
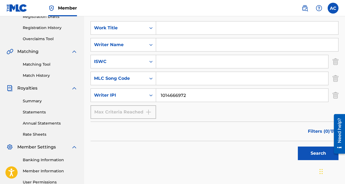
scroll to position [98, 0]
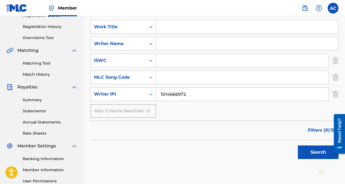
type input "1014666972"
click at [307, 158] on button "Search" at bounding box center [318, 152] width 41 height 14
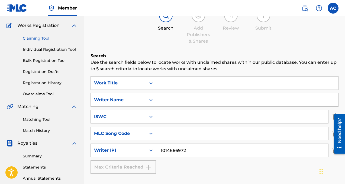
scroll to position [42, 0]
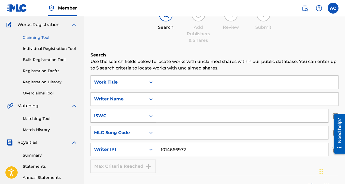
click at [120, 116] on div "ISWC" at bounding box center [118, 116] width 49 height 7
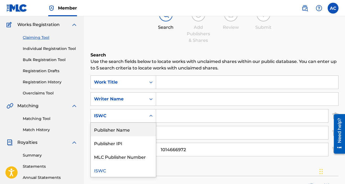
click at [128, 129] on div "Publisher Name" at bounding box center [123, 130] width 65 height 14
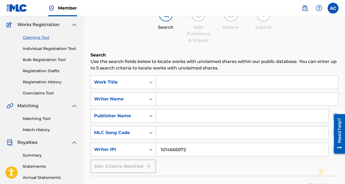
click at [169, 114] on input "Search Form" at bounding box center [242, 115] width 172 height 13
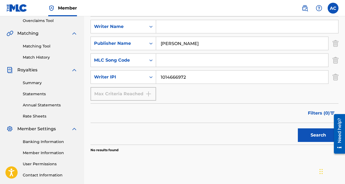
scroll to position [115, 0]
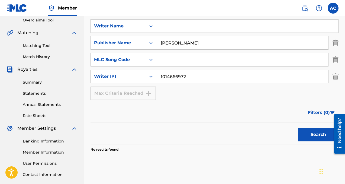
click at [301, 129] on button "Search" at bounding box center [318, 135] width 41 height 14
click at [335, 75] on img "Search Form" at bounding box center [336, 77] width 6 height 14
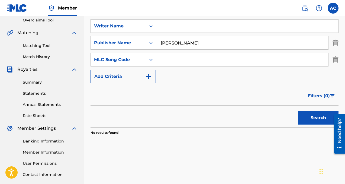
click at [316, 118] on button "Search" at bounding box center [318, 118] width 41 height 14
click at [208, 42] on input "[PERSON_NAME]" at bounding box center [242, 42] width 172 height 13
click at [306, 126] on div "Search" at bounding box center [316, 116] width 43 height 22
click at [305, 116] on button "Search" at bounding box center [318, 118] width 41 height 14
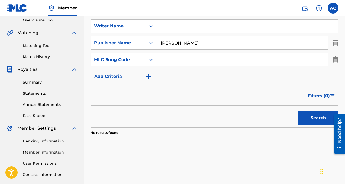
click at [191, 43] on input "[PERSON_NAME]" at bounding box center [242, 42] width 172 height 13
click at [189, 43] on input "[PERSON_NAME]" at bounding box center [242, 42] width 172 height 13
click at [323, 120] on button "Search" at bounding box center [318, 118] width 41 height 14
click at [212, 43] on input "[PERSON_NAME]" at bounding box center [242, 42] width 172 height 13
click at [192, 41] on input "[PERSON_NAME]" at bounding box center [242, 42] width 172 height 13
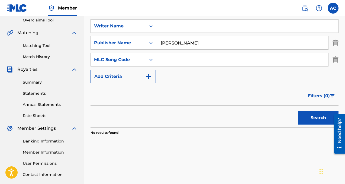
click at [190, 43] on input "[PERSON_NAME]" at bounding box center [242, 42] width 172 height 13
click at [298, 111] on button "Search" at bounding box center [318, 118] width 41 height 14
click at [167, 41] on input "[PERSON_NAME]" at bounding box center [242, 42] width 172 height 13
type input "DRE CHINSANG"
click at [200, 43] on input "DRE CHINSANG" at bounding box center [242, 42] width 172 height 13
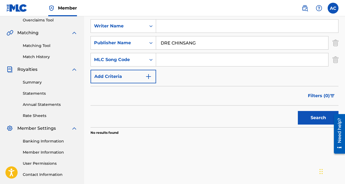
click at [200, 43] on input "DRE CHINSANG" at bounding box center [242, 42] width 172 height 13
type input "[PERSON_NAME]"
click at [314, 123] on button "Search" at bounding box center [318, 118] width 41 height 14
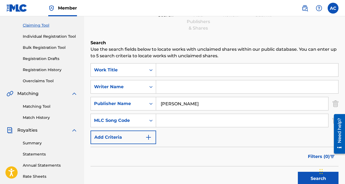
scroll to position [0, 0]
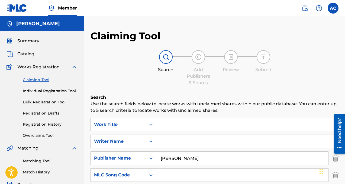
click at [52, 92] on link "Individual Registration Tool" at bounding box center [50, 91] width 55 height 6
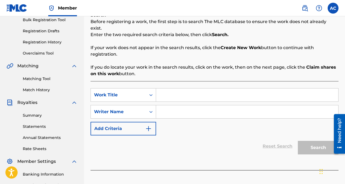
scroll to position [83, 0]
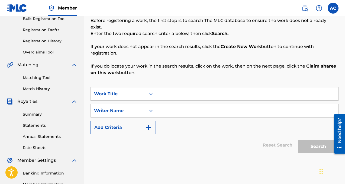
click at [147, 125] on button "Add Criteria" at bounding box center [124, 128] width 66 height 14
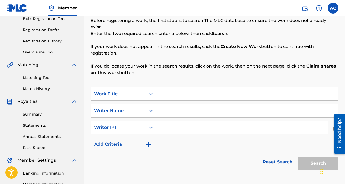
click at [144, 140] on button "Add Criteria" at bounding box center [124, 144] width 66 height 14
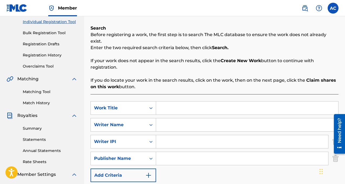
scroll to position [66, 0]
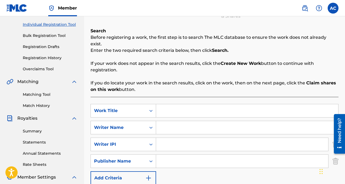
click at [264, 105] on input "Search Form" at bounding box center [247, 110] width 182 height 13
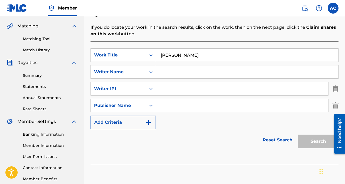
scroll to position [122, 0]
type input "[PERSON_NAME]"
click at [265, 82] on input "Search Form" at bounding box center [242, 88] width 172 height 13
type input "bjh"
click at [201, 67] on input "Search Form" at bounding box center [247, 71] width 182 height 13
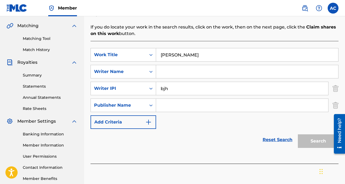
click at [225, 48] on input "[PERSON_NAME]" at bounding box center [247, 54] width 182 height 13
click at [223, 48] on input "[PERSON_NAME]" at bounding box center [247, 54] width 182 height 13
type input "[PERSON_NAME]"
click at [195, 85] on input "bjh" at bounding box center [242, 88] width 172 height 13
type input "b"
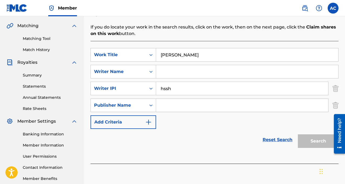
type input "hssh"
click at [275, 134] on link "Reset Search" at bounding box center [277, 140] width 35 height 12
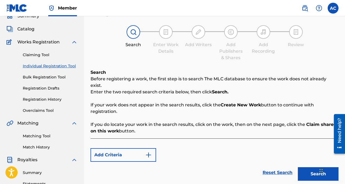
scroll to position [51, 0]
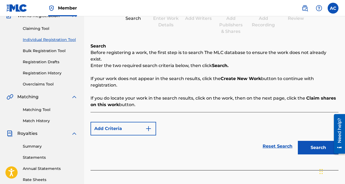
click at [147, 125] on img "Search Form" at bounding box center [148, 128] width 7 height 7
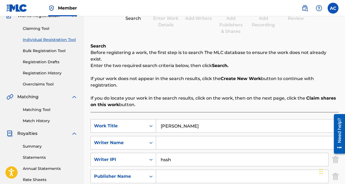
drag, startPoint x: 205, startPoint y: 122, endPoint x: 143, endPoint y: 120, distance: 61.3
click at [143, 120] on div "SearchWithCriteria2537e0a5-00e4-4623-8c64-b3c7c6015b77 Work Title andre chinsang" at bounding box center [215, 126] width 248 height 14
click at [160, 136] on input "Search Form" at bounding box center [247, 142] width 182 height 13
drag, startPoint x: 190, startPoint y: 159, endPoint x: 139, endPoint y: 153, distance: 52.0
click at [139, 153] on div "SearchWithCriteriaf9cf6811-b272-460d-92f7-a076075e65d4 Writer IPI hssh" at bounding box center [215, 160] width 248 height 14
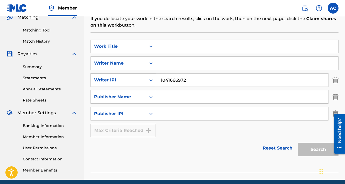
scroll to position [152, 0]
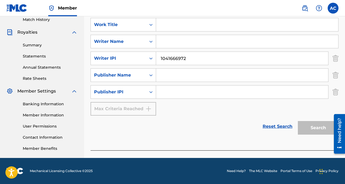
type input "1041666972"
click at [221, 101] on div "SearchWithCriteria2537e0a5-00e4-4623-8c64-b3c7c6015b77 Work Title SearchWithCri…" at bounding box center [215, 67] width 248 height 98
click at [218, 88] on input "Search Form" at bounding box center [242, 91] width 172 height 13
type input "1014666972"
click at [226, 70] on input "Search Form" at bounding box center [242, 75] width 172 height 13
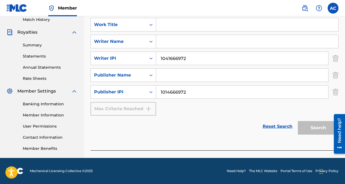
scroll to position [152, 0]
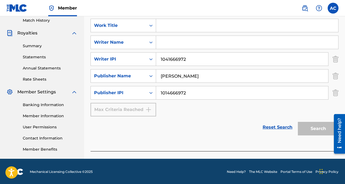
type input "[PERSON_NAME]"
click at [178, 136] on div "SearchWithCriteria2537e0a5-00e4-4623-8c64-b3c7c6015b77 Work Title SearchWithCri…" at bounding box center [215, 81] width 248 height 139
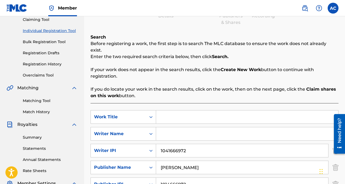
scroll to position [61, 0]
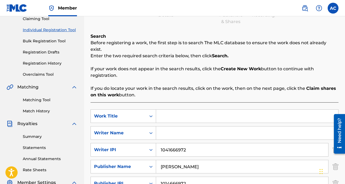
click at [229, 66] on strong "Create New Work" at bounding box center [241, 68] width 40 height 5
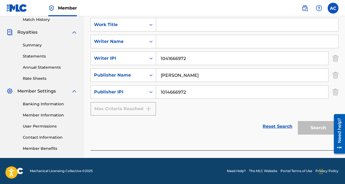
scroll to position [0, 0]
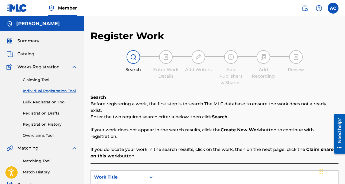
click at [40, 94] on link "Individual Registration Tool" at bounding box center [50, 91] width 55 height 6
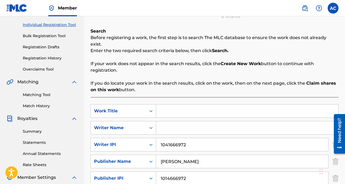
scroll to position [65, 0]
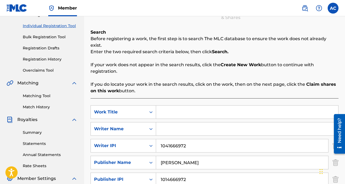
click at [46, 26] on link "Individual Registration Tool" at bounding box center [50, 26] width 55 height 6
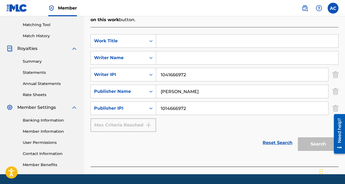
scroll to position [150, 0]
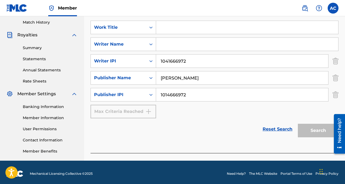
click at [260, 123] on link "Reset Search" at bounding box center [277, 129] width 35 height 12
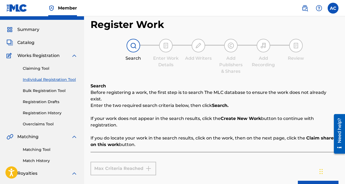
scroll to position [0, 0]
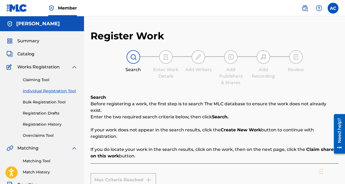
click at [158, 68] on div "Enter Work Details" at bounding box center [165, 72] width 27 height 13
click at [58, 102] on link "Bulk Registration Tool" at bounding box center [50, 102] width 55 height 6
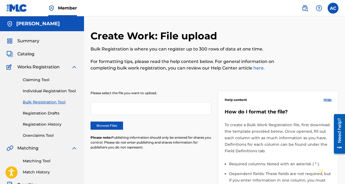
click at [50, 116] on div "Claiming Tool Individual Registration Tool Bulk Registration Tool Registration …" at bounding box center [42, 104] width 71 height 68
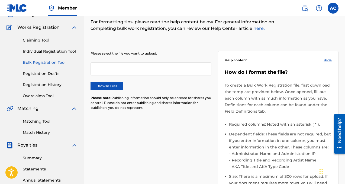
scroll to position [42, 0]
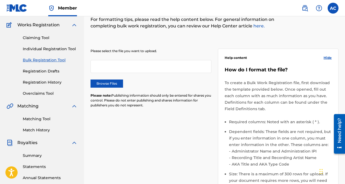
click at [49, 50] on link "Individual Registration Tool" at bounding box center [50, 49] width 55 height 6
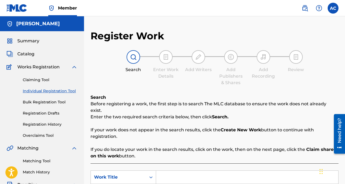
click at [130, 51] on div at bounding box center [134, 57] width 14 height 14
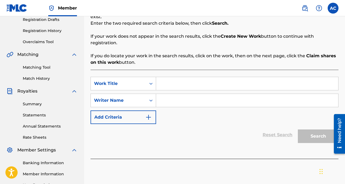
scroll to position [104, 0]
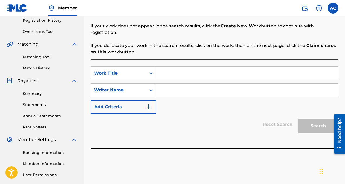
click at [182, 70] on input "Search Form" at bounding box center [247, 73] width 182 height 13
click at [197, 86] on input "Search Form" at bounding box center [247, 90] width 182 height 13
click at [204, 68] on input "squeeze drumoond" at bounding box center [247, 73] width 182 height 13
type input "squeeze drummond"
click at [200, 84] on input "Search Form" at bounding box center [247, 90] width 182 height 13
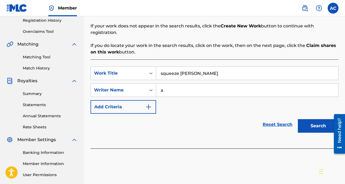
type input "a"
click at [312, 119] on button "Search" at bounding box center [318, 126] width 41 height 14
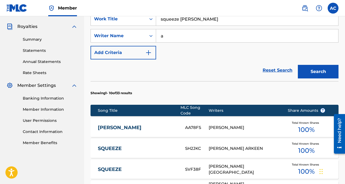
scroll to position [159, 0]
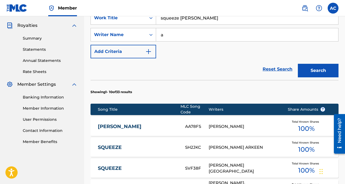
click at [134, 123] on link "ANDRE DRUMMOND" at bounding box center [138, 126] width 80 height 6
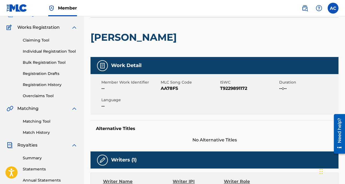
scroll to position [39, 0]
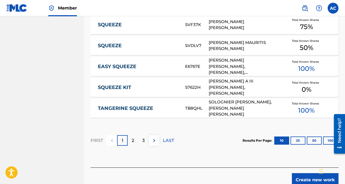
click at [134, 137] on p "2" at bounding box center [133, 140] width 2 height 7
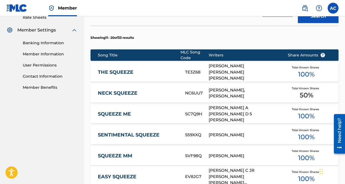
scroll to position [213, 0]
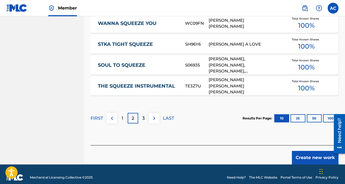
click at [142, 115] on p "3" at bounding box center [143, 118] width 2 height 7
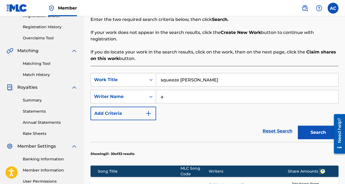
scroll to position [98, 0]
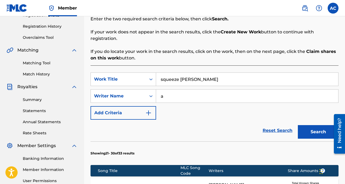
click at [213, 73] on input "squeeze drummond" at bounding box center [247, 79] width 182 height 13
type input "squeezed up"
click at [313, 125] on button "Search" at bounding box center [318, 132] width 41 height 14
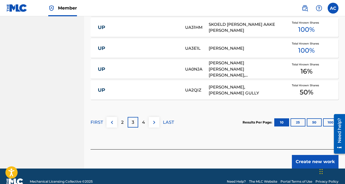
scroll to position [384, 0]
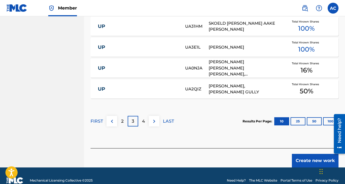
click at [144, 119] on div "4" at bounding box center [143, 121] width 11 height 11
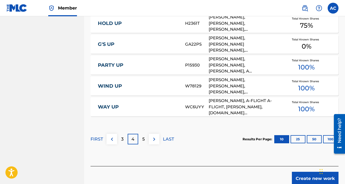
scroll to position [364, 0]
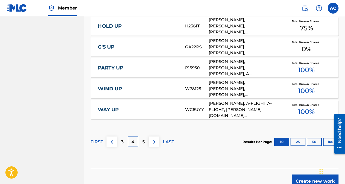
click at [111, 139] on img at bounding box center [112, 142] width 7 height 7
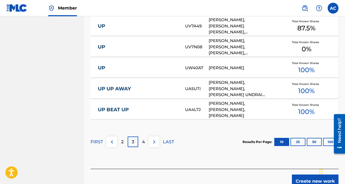
click at [121, 136] on div "2" at bounding box center [122, 141] width 11 height 11
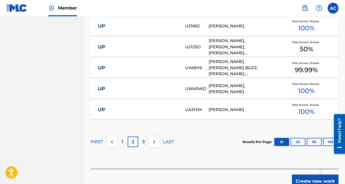
click at [117, 136] on div "1" at bounding box center [122, 141] width 11 height 11
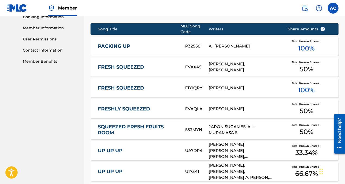
scroll to position [387, 0]
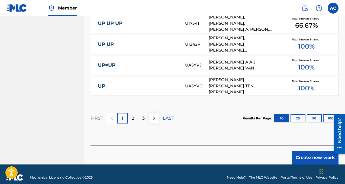
click at [312, 151] on button "Create new work" at bounding box center [315, 158] width 47 height 14
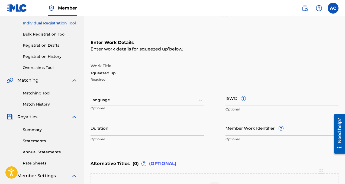
scroll to position [64, 0]
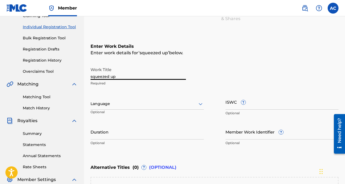
click at [152, 76] on input "squeezed up" at bounding box center [138, 71] width 95 height 15
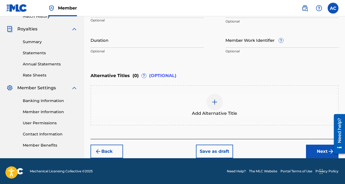
type input "Count Blues"
click at [317, 145] on button "Next" at bounding box center [322, 152] width 33 height 14
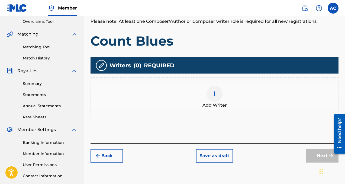
scroll to position [68, 0]
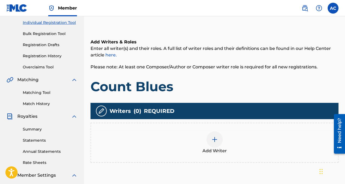
click at [213, 137] on img at bounding box center [214, 139] width 7 height 7
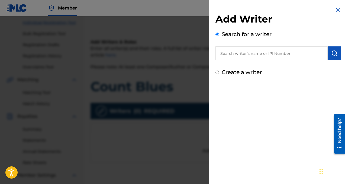
click at [230, 56] on input "text" at bounding box center [272, 53] width 112 height 14
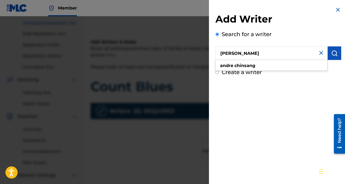
type input "[PERSON_NAME]"
click at [338, 54] on button "submit" at bounding box center [335, 53] width 14 height 14
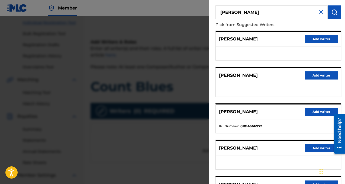
scroll to position [42, 0]
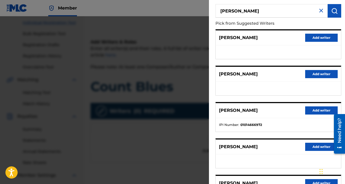
click at [314, 113] on button "Add writer" at bounding box center [321, 110] width 33 height 8
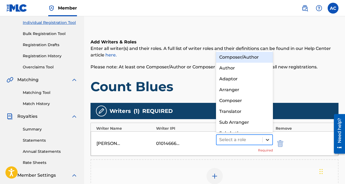
click at [263, 138] on div at bounding box center [268, 140] width 10 height 10
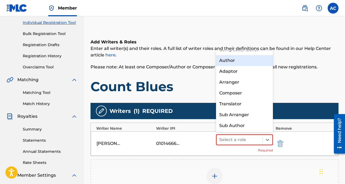
scroll to position [0, 0]
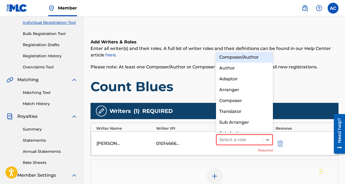
click at [243, 56] on div "Composer/Author" at bounding box center [244, 57] width 57 height 11
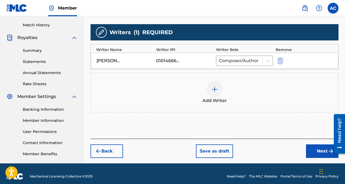
click at [324, 157] on button "Next" at bounding box center [322, 151] width 33 height 14
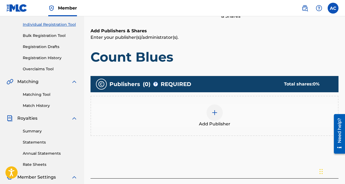
scroll to position [75, 0]
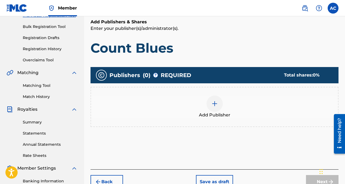
click at [207, 105] on div at bounding box center [215, 103] width 16 height 16
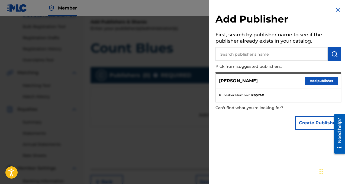
click at [308, 78] on button "Add publisher" at bounding box center [321, 81] width 33 height 8
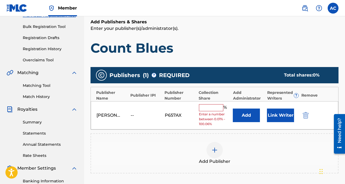
click at [213, 107] on input "text" at bounding box center [211, 107] width 24 height 7
type input "100"
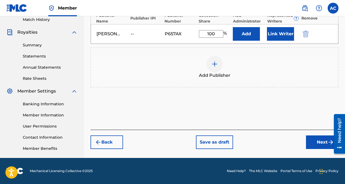
click at [323, 131] on div "Back Save as draft Next" at bounding box center [215, 139] width 248 height 19
click at [321, 141] on button "Next" at bounding box center [322, 142] width 33 height 14
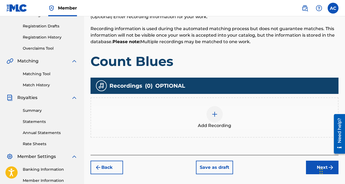
scroll to position [90, 0]
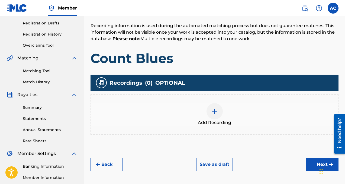
click at [220, 119] on span "Add Recording" at bounding box center [214, 122] width 33 height 7
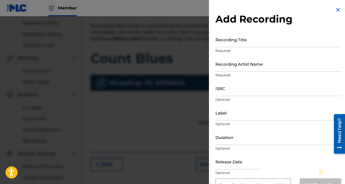
click at [229, 43] on input "Recording Title" at bounding box center [279, 39] width 126 height 15
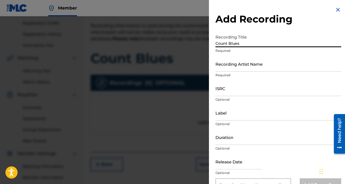
type input "Count Blues"
click at [250, 68] on input "Recording Artist Name" at bounding box center [279, 63] width 126 height 15
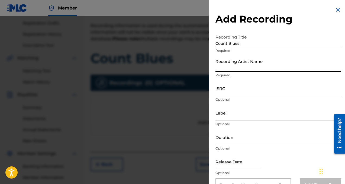
type input "Drebo Squeeze"
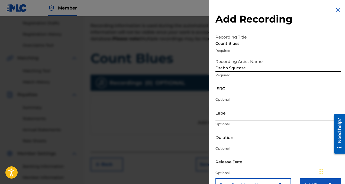
click at [246, 92] on input "ISRC" at bounding box center [279, 88] width 126 height 15
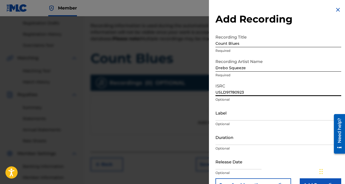
scroll to position [14, 0]
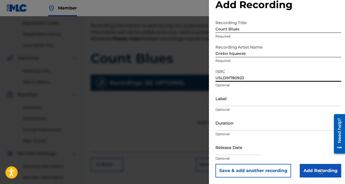
type input "USLD91780923"
click at [308, 168] on input "Add Recording" at bounding box center [320, 171] width 41 height 14
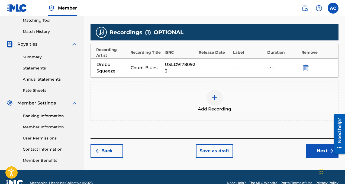
scroll to position [152, 0]
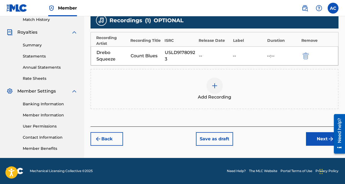
click at [315, 142] on button "Next" at bounding box center [322, 139] width 33 height 14
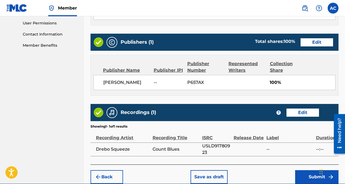
scroll to position [281, 0]
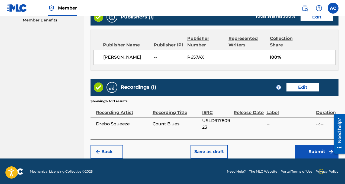
click at [301, 154] on button "Submit" at bounding box center [316, 152] width 43 height 14
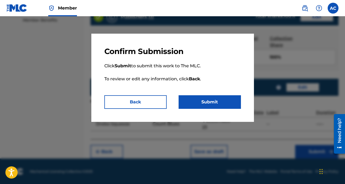
click at [219, 99] on button "Submit" at bounding box center [210, 102] width 62 height 14
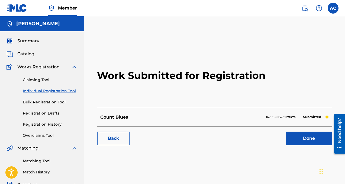
click at [296, 139] on link "Done" at bounding box center [309, 138] width 46 height 14
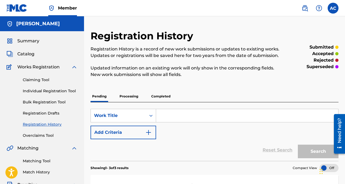
click at [42, 84] on div "Claiming Tool Individual Registration Tool Bulk Registration Tool Registration …" at bounding box center [42, 104] width 71 height 68
click at [43, 90] on link "Individual Registration Tool" at bounding box center [50, 91] width 55 height 6
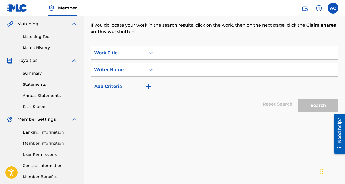
scroll to position [132, 0]
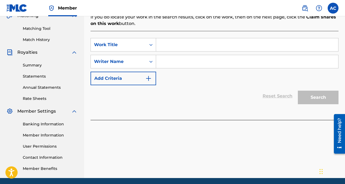
click at [170, 40] on input "Search Form" at bounding box center [247, 44] width 182 height 13
type input "Squeeze drummond"
click at [208, 60] on input "Search Form" at bounding box center [247, 61] width 182 height 13
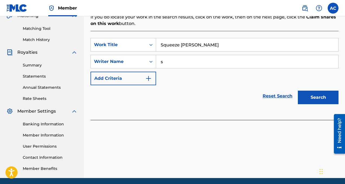
type input "s"
click at [321, 94] on button "Search" at bounding box center [318, 98] width 41 height 14
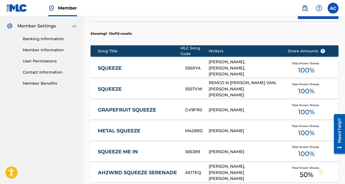
scroll to position [220, 0]
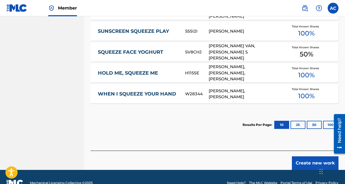
click at [297, 121] on button "25" at bounding box center [298, 125] width 15 height 8
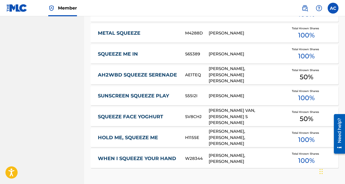
scroll to position [427, 0]
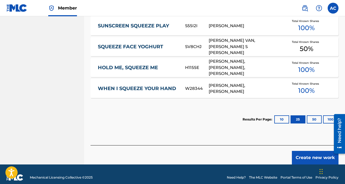
click at [312, 115] on button "50" at bounding box center [314, 119] width 15 height 8
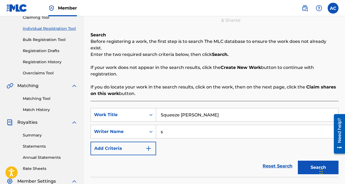
scroll to position [61, 0]
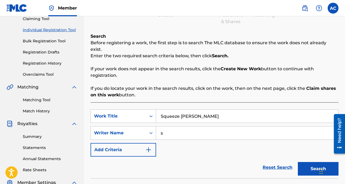
click at [175, 129] on input "s" at bounding box center [247, 132] width 182 height 13
type input "drebo"
click at [298, 162] on button "Search" at bounding box center [318, 169] width 41 height 14
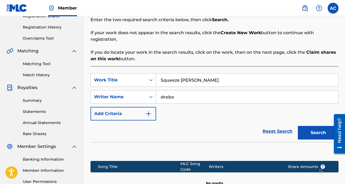
scroll to position [159, 0]
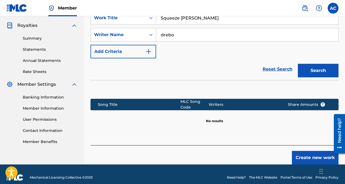
click at [307, 152] on button "Create new work" at bounding box center [315, 158] width 47 height 14
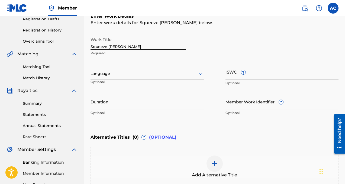
scroll to position [81, 0]
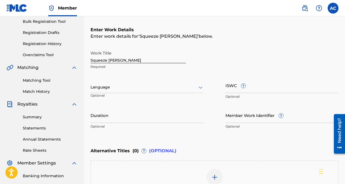
click at [111, 61] on input "Squeeze drummond" at bounding box center [138, 55] width 95 height 15
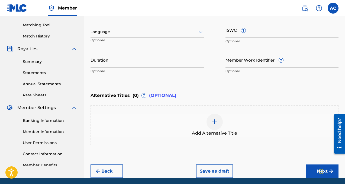
scroll to position [156, 0]
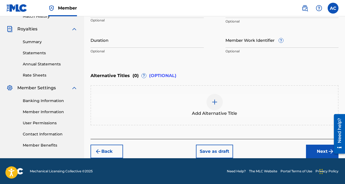
type input "Squeeze [PERSON_NAME]"
click at [315, 144] on div "Back Save as draft Next" at bounding box center [215, 148] width 248 height 19
click at [315, 145] on button "Next" at bounding box center [322, 152] width 33 height 14
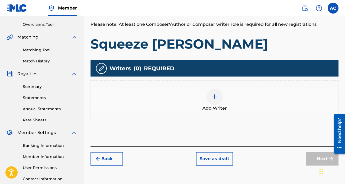
scroll to position [152, 0]
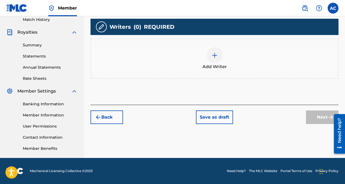
click at [213, 54] on img at bounding box center [214, 55] width 7 height 7
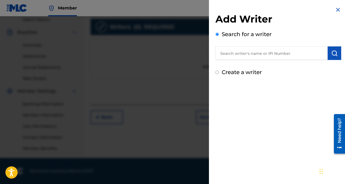
click at [240, 51] on input "text" at bounding box center [272, 53] width 112 height 14
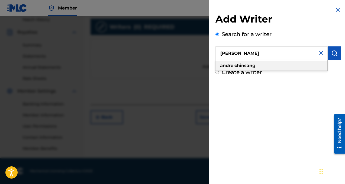
click at [318, 66] on div "andre chinsan g" at bounding box center [272, 66] width 112 height 10
type input "[PERSON_NAME]"
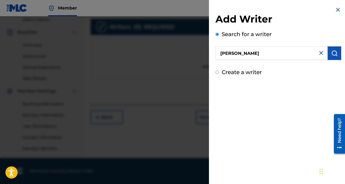
click at [333, 59] on button "submit" at bounding box center [335, 53] width 14 height 14
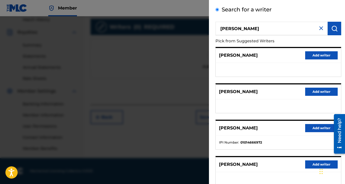
scroll to position [40, 0]
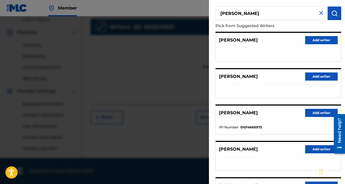
click at [311, 113] on button "Add writer" at bounding box center [321, 113] width 33 height 8
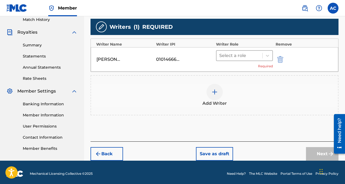
click at [248, 59] on div at bounding box center [239, 56] width 40 height 8
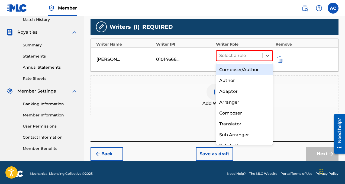
click at [247, 70] on div "Composer/Author" at bounding box center [244, 69] width 57 height 11
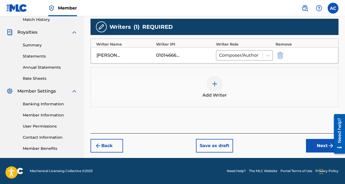
click at [322, 142] on button "Next" at bounding box center [322, 146] width 33 height 14
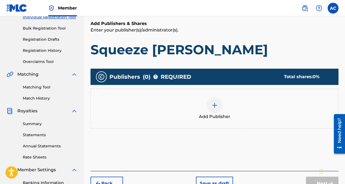
scroll to position [77, 0]
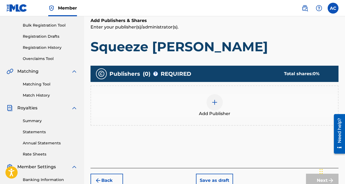
click at [213, 100] on img at bounding box center [214, 102] width 7 height 7
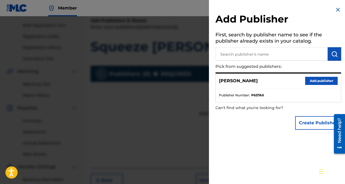
click at [317, 80] on button "Add publisher" at bounding box center [321, 81] width 33 height 8
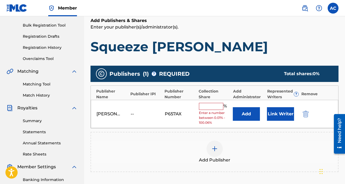
click at [208, 107] on input "text" at bounding box center [211, 106] width 24 height 7
type input "100"
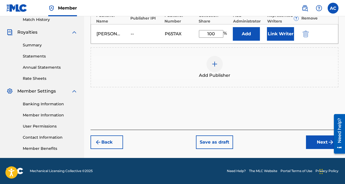
click at [319, 138] on button "Next" at bounding box center [322, 142] width 33 height 14
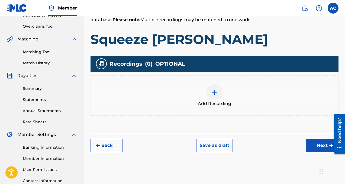
scroll to position [122, 0]
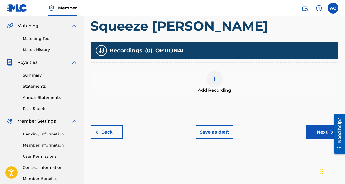
click at [230, 86] on div "Add Recording" at bounding box center [214, 82] width 247 height 23
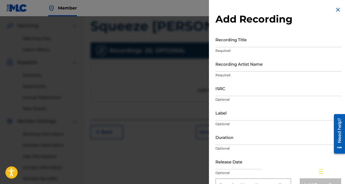
click at [242, 44] on input "Recording Title" at bounding box center [279, 39] width 126 height 15
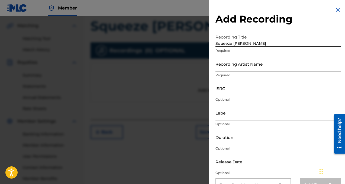
type input "Squeeze [PERSON_NAME]"
click at [239, 66] on input "Recording Artist Name" at bounding box center [279, 63] width 126 height 15
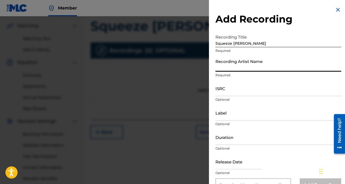
type input "Drebo Squeeze"
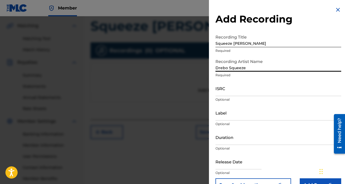
scroll to position [14, 0]
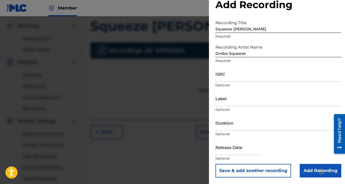
click at [314, 169] on input "Add Recording" at bounding box center [320, 171] width 41 height 14
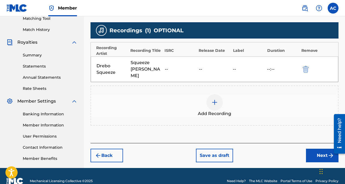
click at [306, 149] on button "Next" at bounding box center [322, 156] width 33 height 14
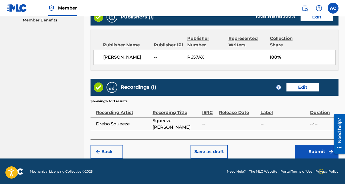
scroll to position [281, 0]
click at [308, 151] on button "Submit" at bounding box center [316, 152] width 43 height 14
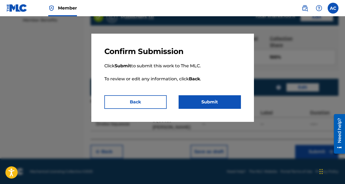
click at [204, 104] on button "Submit" at bounding box center [210, 102] width 62 height 14
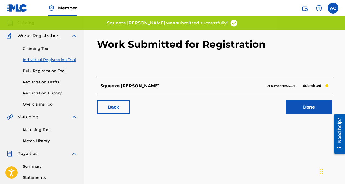
scroll to position [33, 0]
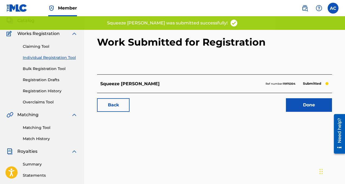
click at [300, 110] on link "Done" at bounding box center [309, 105] width 46 height 14
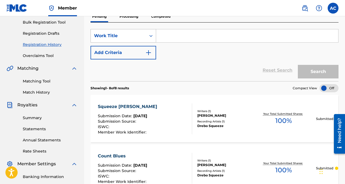
scroll to position [80, 0]
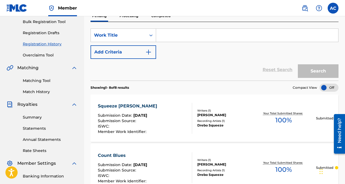
click at [228, 122] on div "Recording Artists ( 1 )" at bounding box center [224, 121] width 54 height 4
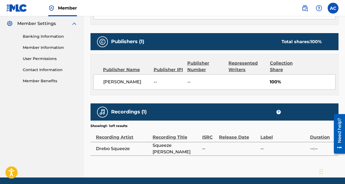
scroll to position [219, 0]
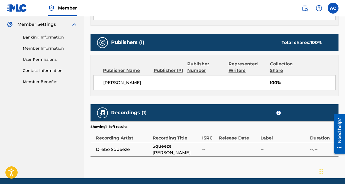
click at [281, 111] on span "?" at bounding box center [278, 112] width 5 height 5
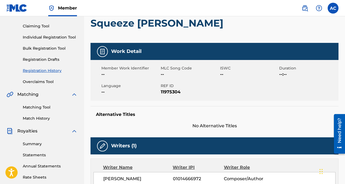
scroll to position [0, 0]
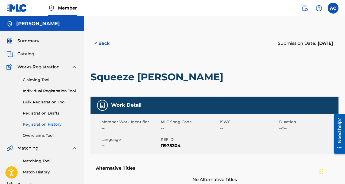
click at [56, 91] on link "Individual Registration Tool" at bounding box center [50, 91] width 55 height 6
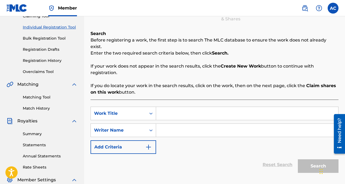
scroll to position [64, 0]
click at [173, 109] on input "Search Form" at bounding box center [247, 113] width 182 height 13
type input "whatchu mean"
click at [194, 126] on input "Search Form" at bounding box center [247, 129] width 182 height 13
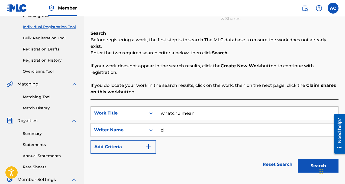
type input "d"
click at [322, 159] on button "Search" at bounding box center [318, 166] width 41 height 14
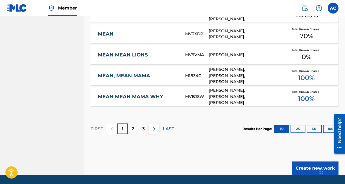
scroll to position [381, 0]
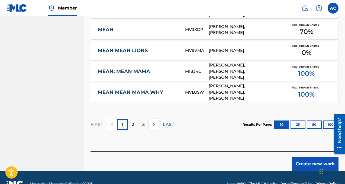
click at [134, 119] on div "2" at bounding box center [133, 124] width 11 height 11
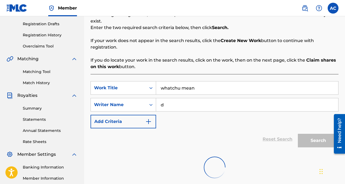
scroll to position [93, 0]
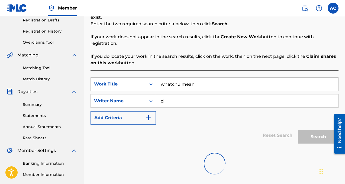
click at [251, 94] on input "d" at bounding box center [247, 100] width 182 height 13
click at [251, 95] on input "d" at bounding box center [247, 100] width 182 height 13
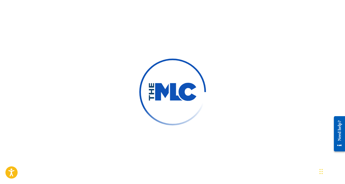
click at [227, 44] on div at bounding box center [172, 92] width 345 height 184
click at [138, 30] on div at bounding box center [172, 92] width 345 height 184
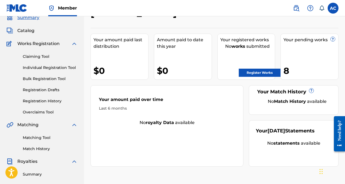
scroll to position [8, 0]
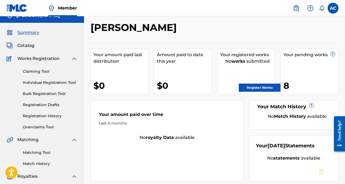
click at [46, 81] on link "Individual Registration Tool" at bounding box center [50, 83] width 55 height 6
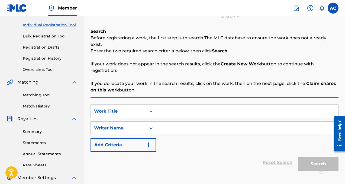
scroll to position [67, 0]
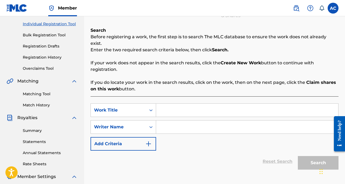
click at [176, 104] on input "Search Form" at bounding box center [247, 110] width 182 height 13
type input "whatchu mean"
click at [161, 120] on input "Search Form" at bounding box center [247, 126] width 182 height 13
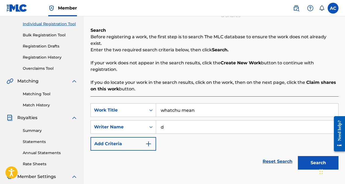
type input "d"
click at [317, 159] on button "Search" at bounding box center [318, 163] width 41 height 14
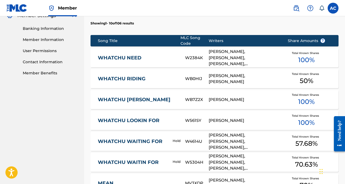
scroll to position [387, 0]
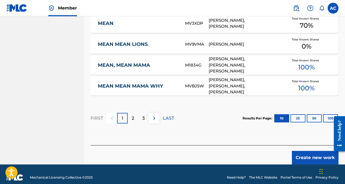
click at [304, 151] on button "Create new work" at bounding box center [315, 158] width 47 height 14
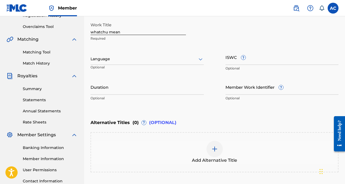
scroll to position [104, 0]
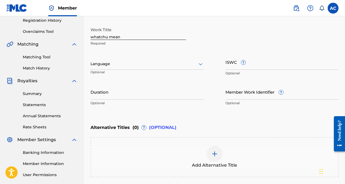
click at [94, 37] on input "whatchu mean" at bounding box center [138, 31] width 95 height 15
click at [91, 35] on input "hatchu mean" at bounding box center [138, 31] width 95 height 15
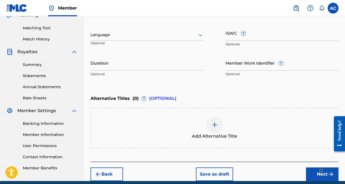
scroll to position [156, 0]
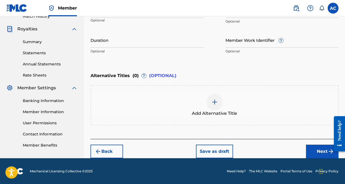
type input "Whatchu mean"
click at [311, 147] on button "Next" at bounding box center [322, 152] width 33 height 14
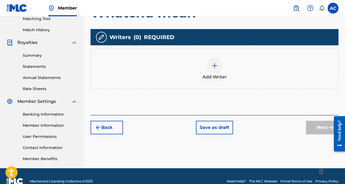
scroll to position [152, 0]
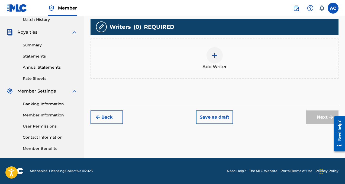
click at [213, 62] on div at bounding box center [215, 55] width 16 height 16
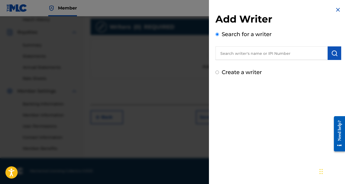
click at [232, 57] on input "text" at bounding box center [272, 53] width 112 height 14
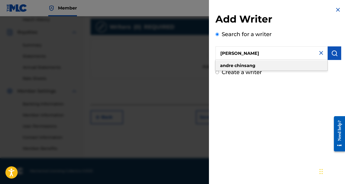
type input "[PERSON_NAME]"
click at [261, 62] on div "[PERSON_NAME]" at bounding box center [272, 66] width 112 height 10
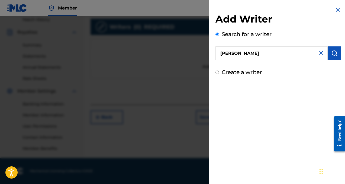
click at [337, 53] on button "submit" at bounding box center [335, 53] width 14 height 14
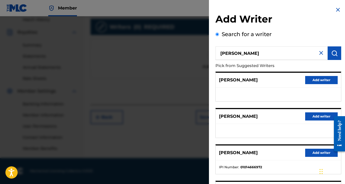
click at [306, 153] on button "Add writer" at bounding box center [321, 153] width 33 height 8
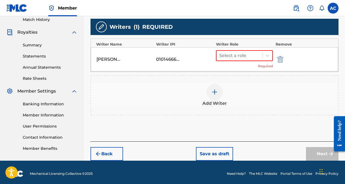
scroll to position [155, 0]
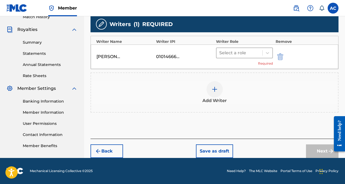
click at [243, 53] on div at bounding box center [239, 53] width 40 height 8
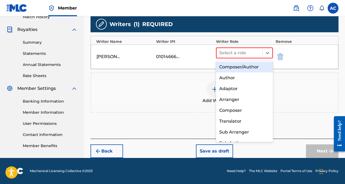
click at [242, 66] on div "Composer/Author" at bounding box center [244, 67] width 57 height 11
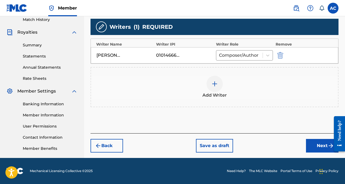
scroll to position [152, 0]
click at [310, 147] on button "Next" at bounding box center [322, 146] width 33 height 14
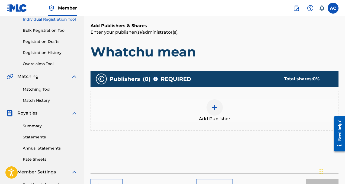
scroll to position [76, 0]
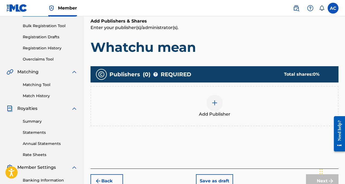
click at [223, 103] on div "Add Publisher" at bounding box center [214, 106] width 247 height 23
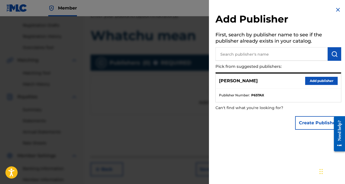
scroll to position [91, 0]
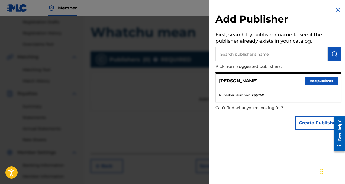
click at [321, 79] on button "Add publisher" at bounding box center [321, 81] width 33 height 8
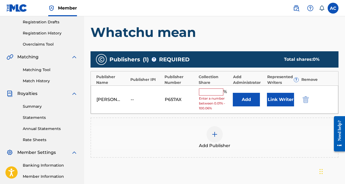
click at [214, 88] on div "[PERSON_NAME] -- P657AX % Enter a number between 0.01% - 100.06% Add Link Writer" at bounding box center [215, 99] width 248 height 28
click at [214, 91] on input "text" at bounding box center [211, 91] width 24 height 7
type input "100"
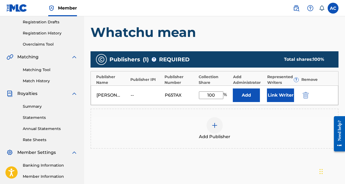
click at [308, 130] on div "Add Publisher" at bounding box center [214, 128] width 247 height 23
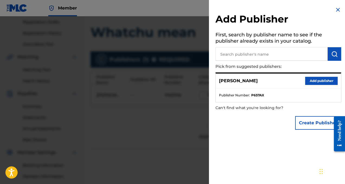
click at [195, 134] on div at bounding box center [172, 108] width 345 height 184
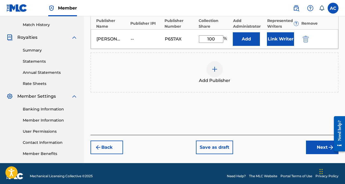
scroll to position [147, 0]
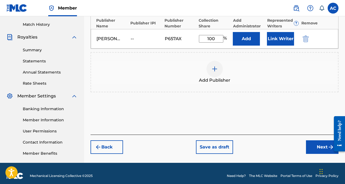
click at [316, 150] on button "Next" at bounding box center [322, 147] width 33 height 14
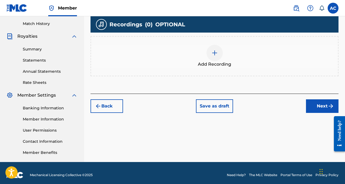
scroll to position [149, 0]
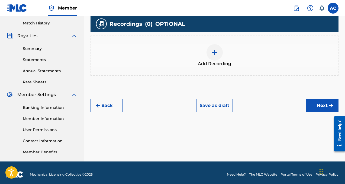
click at [227, 63] on span "Add Recording" at bounding box center [214, 63] width 33 height 7
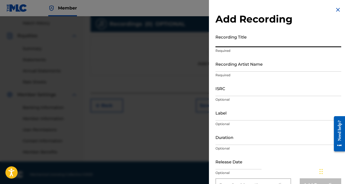
click at [233, 44] on input "Recording Title" at bounding box center [279, 39] width 126 height 15
type input "Whatchu Mean"
click at [244, 68] on input "Recording Artist Name" at bounding box center [279, 63] width 126 height 15
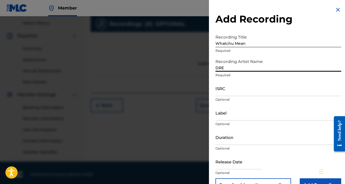
type input "Drebo Squeeze"
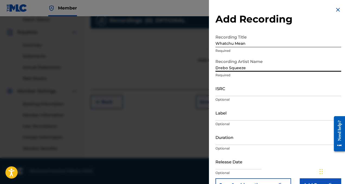
click at [311, 184] on input "Add Recording" at bounding box center [320, 185] width 41 height 14
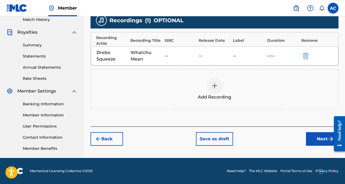
click at [313, 144] on button "Next" at bounding box center [322, 139] width 33 height 14
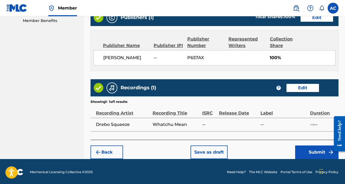
scroll to position [281, 0]
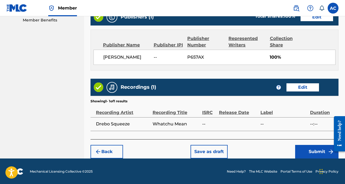
click at [309, 86] on button "Edit" at bounding box center [303, 87] width 33 height 8
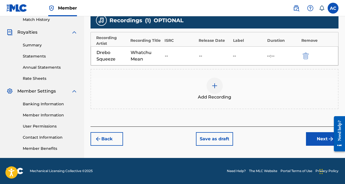
scroll to position [152, 0]
click at [184, 54] on div "--" at bounding box center [180, 56] width 31 height 7
click at [304, 55] on img "submit" at bounding box center [306, 56] width 6 height 7
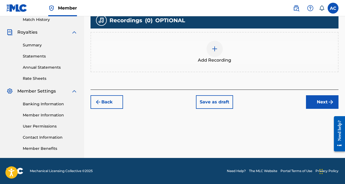
click at [208, 42] on div "Add Recording" at bounding box center [214, 52] width 247 height 23
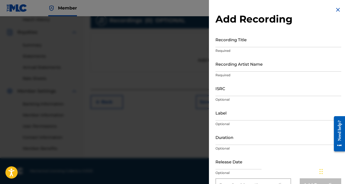
click at [240, 34] on input "Recording Title" at bounding box center [279, 39] width 126 height 15
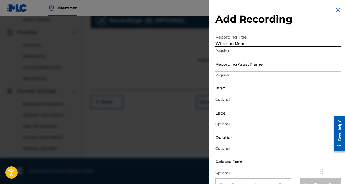
type input "Whatchu Mean"
click at [240, 70] on input "Recording Artist Name" at bounding box center [279, 63] width 126 height 15
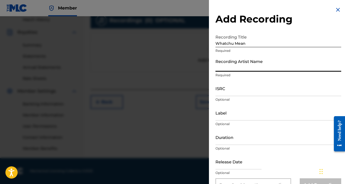
type input "Drebo Squeeze"
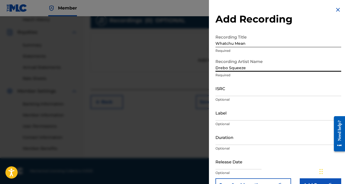
click at [248, 93] on input "ISRC" at bounding box center [279, 88] width 126 height 15
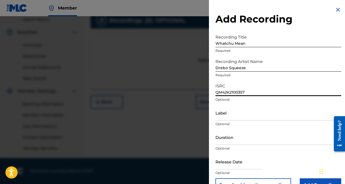
scroll to position [14, 0]
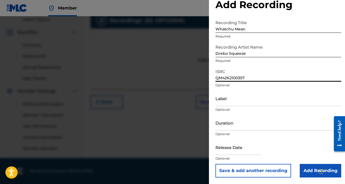
type input "QM42K2100357"
click at [311, 169] on input "Add Recording" at bounding box center [320, 171] width 41 height 14
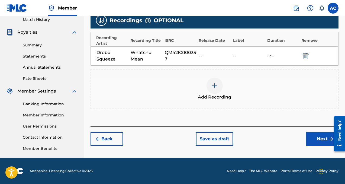
click at [312, 138] on button "Next" at bounding box center [322, 139] width 33 height 14
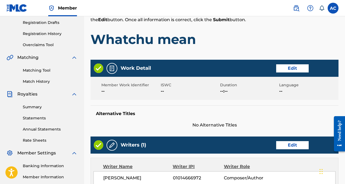
scroll to position [281, 0]
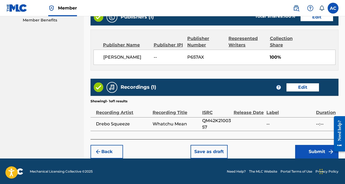
click at [306, 150] on button "Submit" at bounding box center [316, 152] width 43 height 14
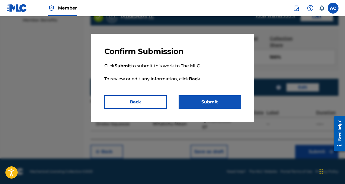
click at [219, 100] on button "Submit" at bounding box center [210, 102] width 62 height 14
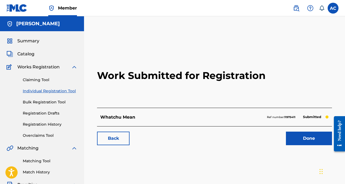
click at [298, 143] on link "Done" at bounding box center [309, 138] width 46 height 14
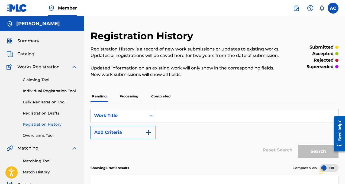
click at [338, 5] on div "AC AC [PERSON_NAME] [EMAIL_ADDRESS][DOMAIN_NAME] Notification Preferences Profi…" at bounding box center [313, 8] width 51 height 11
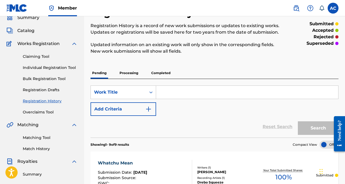
scroll to position [21, 0]
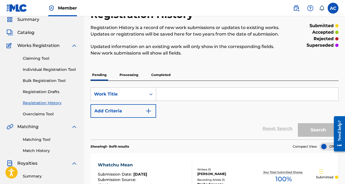
click at [56, 69] on link "Individual Registration Tool" at bounding box center [50, 70] width 55 height 6
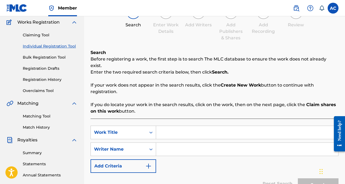
scroll to position [41, 0]
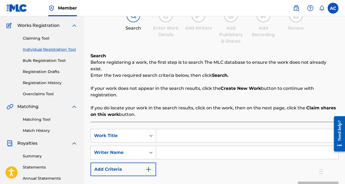
click at [178, 138] on div "SearchWithCriteria57ee9a74-6ca9-4345-b895-6ba08e9ff336 Work Title SearchWithCri…" at bounding box center [215, 152] width 248 height 47
click at [177, 122] on div "SearchWithCriteria57ee9a74-6ca9-4345-b895-6ba08e9ff336 Work Title SearchWithCri…" at bounding box center [215, 166] width 248 height 89
click at [178, 134] on input "Search Form" at bounding box center [247, 135] width 182 height 13
type input "MOTION"
click at [180, 146] on input "Search Form" at bounding box center [247, 152] width 182 height 13
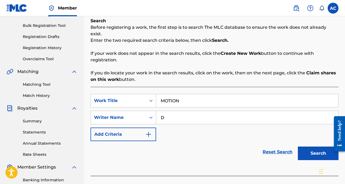
scroll to position [80, 0]
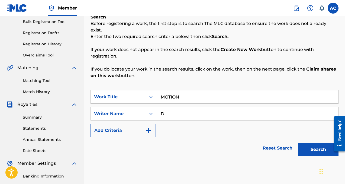
type input "D"
click at [312, 147] on button "Search" at bounding box center [318, 150] width 41 height 14
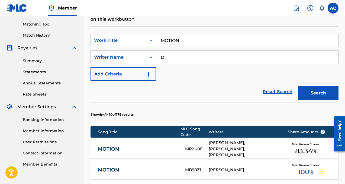
scroll to position [139, 0]
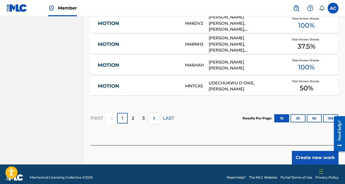
click at [294, 114] on button "25" at bounding box center [298, 118] width 15 height 8
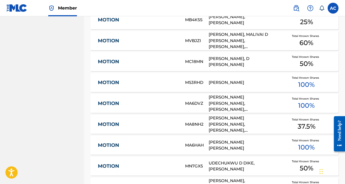
scroll to position [701, 0]
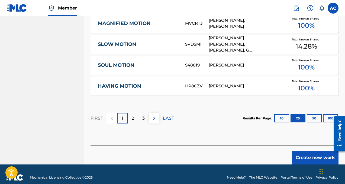
click at [312, 114] on button "50" at bounding box center [314, 118] width 15 height 8
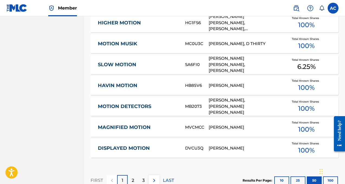
scroll to position [1223, 0]
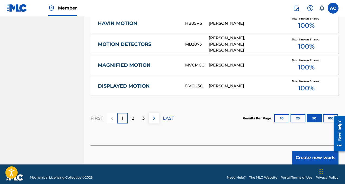
click at [319, 151] on button "Create new work" at bounding box center [315, 158] width 47 height 14
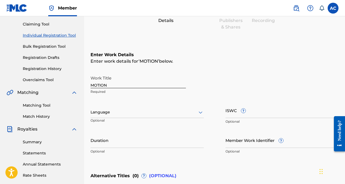
scroll to position [56, 0]
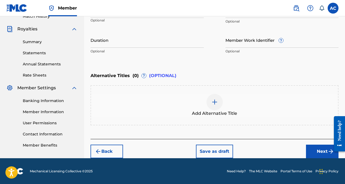
click at [321, 152] on button "Next" at bounding box center [322, 152] width 33 height 14
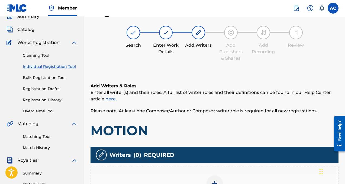
scroll to position [152, 0]
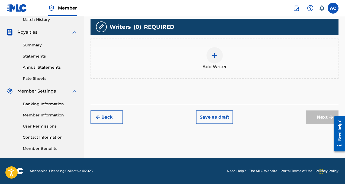
click at [214, 58] on img at bounding box center [214, 55] width 7 height 7
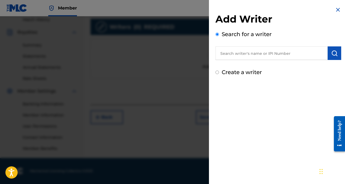
click at [236, 45] on div "Search for a writer" at bounding box center [279, 45] width 126 height 30
click at [237, 57] on input "text" at bounding box center [272, 53] width 112 height 14
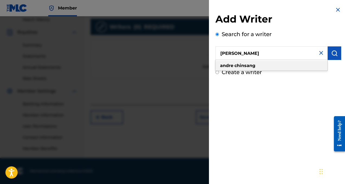
click at [251, 65] on strong "chinsang" at bounding box center [245, 65] width 21 height 5
type input "[PERSON_NAME]"
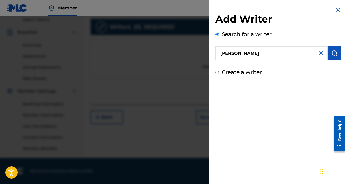
click at [336, 50] on button "submit" at bounding box center [335, 53] width 14 height 14
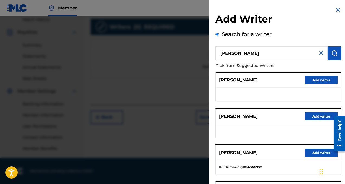
scroll to position [31, 0]
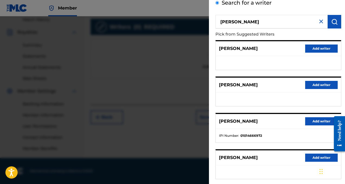
click at [311, 122] on button "Add writer" at bounding box center [321, 121] width 33 height 8
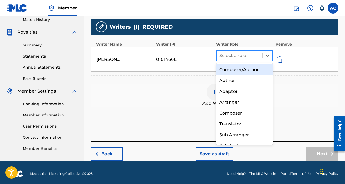
click at [245, 59] on div at bounding box center [239, 56] width 40 height 8
click at [246, 67] on div "Composer/Author" at bounding box center [244, 69] width 57 height 11
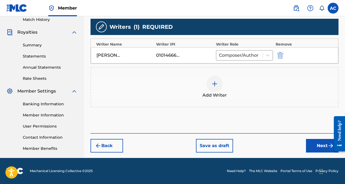
click at [321, 147] on button "Next" at bounding box center [322, 146] width 33 height 14
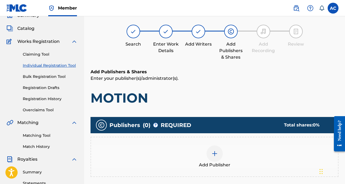
scroll to position [24, 0]
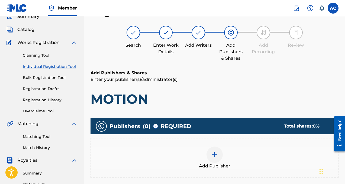
click at [213, 144] on div "Add Publisher" at bounding box center [215, 158] width 248 height 40
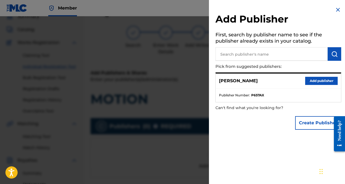
click at [305, 81] on button "Add publisher" at bounding box center [321, 81] width 33 height 8
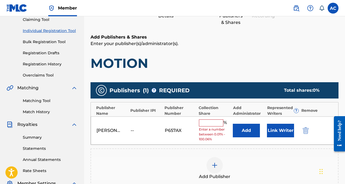
scroll to position [63, 0]
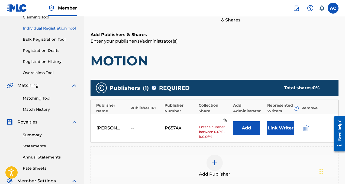
click at [201, 120] on input "text" at bounding box center [211, 120] width 24 height 7
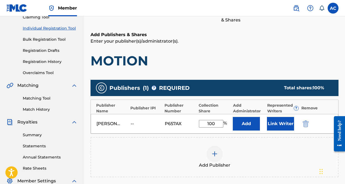
type input "100"
click at [247, 54] on h1 "MOTION" at bounding box center [215, 61] width 248 height 16
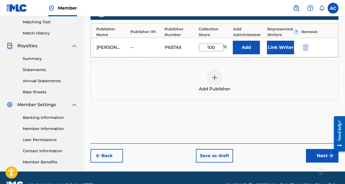
click at [315, 152] on button "Next" at bounding box center [322, 156] width 33 height 14
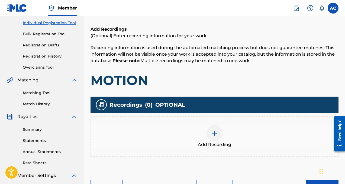
scroll to position [84, 0]
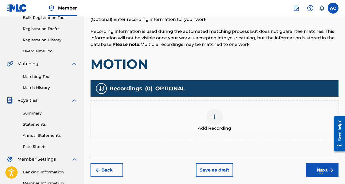
click at [203, 117] on div "Add Recording" at bounding box center [214, 120] width 247 height 23
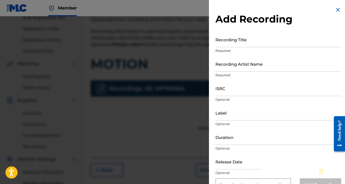
click at [260, 47] on input "Recording Title" at bounding box center [279, 39] width 126 height 15
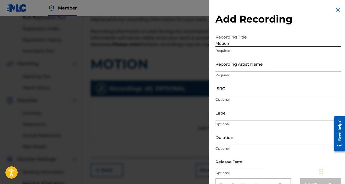
type input "Motion"
click at [277, 65] on input "Recording Artist Name" at bounding box center [279, 63] width 126 height 15
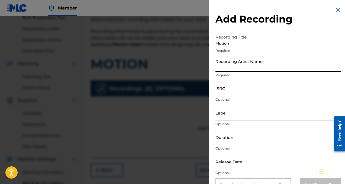
type input "Drebo Squeeze"
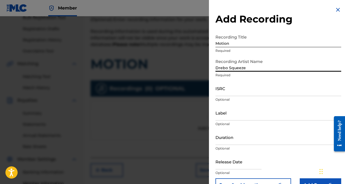
click at [258, 89] on input "ISRC" at bounding box center [279, 88] width 126 height 15
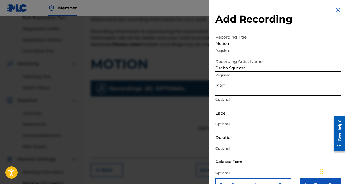
scroll to position [14, 0]
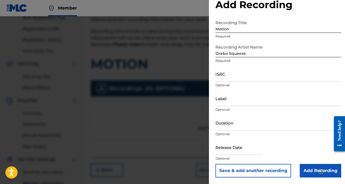
click at [176, 129] on div at bounding box center [172, 108] width 345 height 184
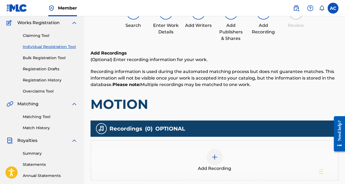
scroll to position [152, 0]
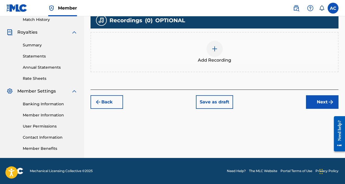
click at [111, 104] on button "Back" at bounding box center [107, 102] width 33 height 14
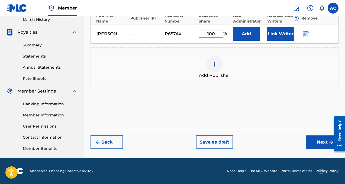
click at [113, 142] on button "Back" at bounding box center [107, 142] width 33 height 14
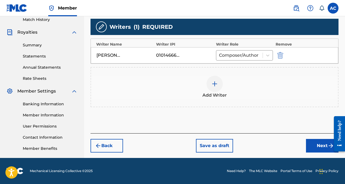
click at [111, 151] on button "Back" at bounding box center [107, 146] width 33 height 14
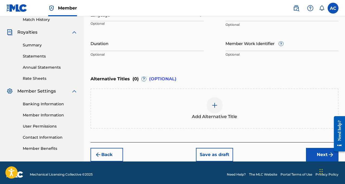
click at [111, 151] on button "Back" at bounding box center [107, 155] width 33 height 14
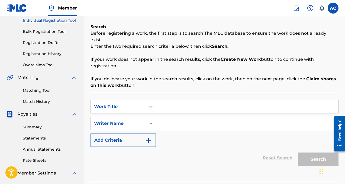
scroll to position [71, 0]
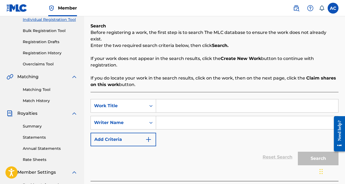
click at [44, 41] on link "Registration Drafts" at bounding box center [50, 42] width 55 height 6
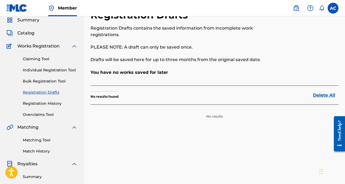
scroll to position [25, 0]
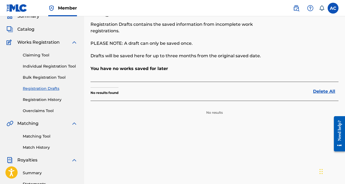
click at [42, 77] on link "Bulk Registration Tool" at bounding box center [50, 78] width 55 height 6
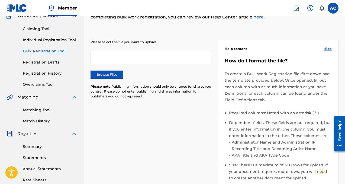
scroll to position [59, 0]
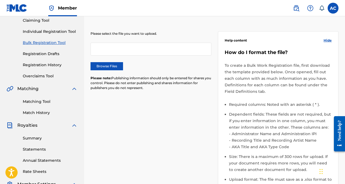
click at [53, 63] on link "Registration History" at bounding box center [50, 65] width 55 height 6
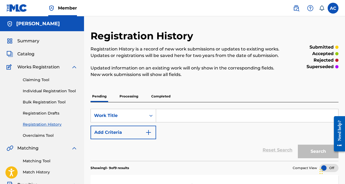
click at [44, 92] on link "Individual Registration Tool" at bounding box center [50, 91] width 55 height 6
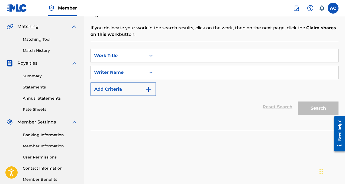
scroll to position [116, 0]
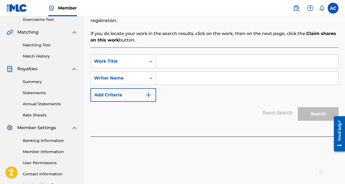
click at [195, 55] on input "Search Form" at bounding box center [247, 61] width 182 height 13
type input "d"
type input "a"
type input "S"
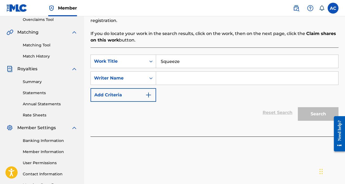
type input "Squeeze"
click at [208, 78] on div "Search Form" at bounding box center [247, 78] width 182 height 14
click at [215, 76] on input "Search Form" at bounding box center [247, 78] width 182 height 13
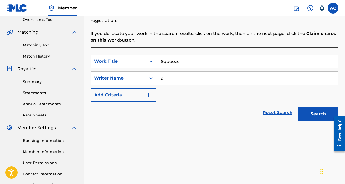
type input "d"
click at [317, 108] on button "Search" at bounding box center [318, 114] width 41 height 14
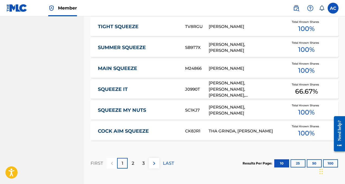
scroll to position [387, 0]
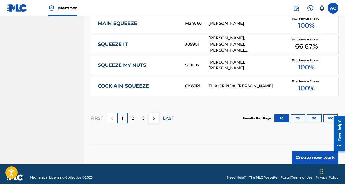
click at [312, 154] on button "Create new work" at bounding box center [315, 158] width 47 height 14
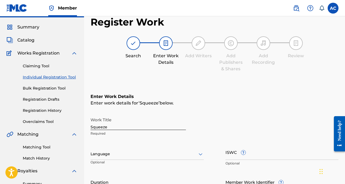
scroll to position [14, 0]
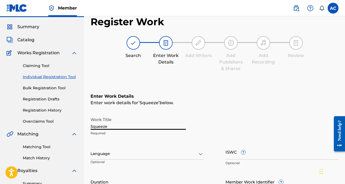
click at [146, 125] on input "Squeeze" at bounding box center [138, 121] width 95 height 15
type input "S"
type input "m"
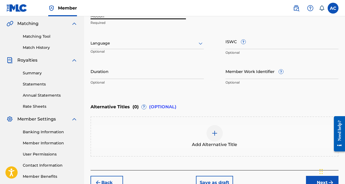
scroll to position [156, 0]
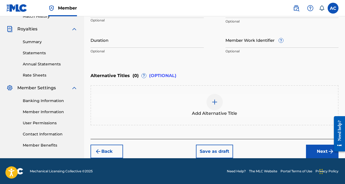
type input "Motion"
click at [309, 146] on button "Next" at bounding box center [322, 152] width 33 height 14
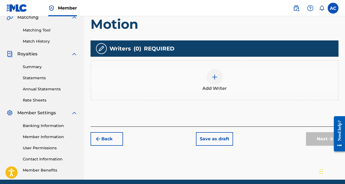
scroll to position [152, 0]
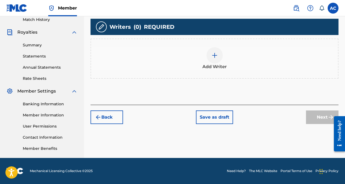
click at [210, 50] on div at bounding box center [215, 55] width 16 height 16
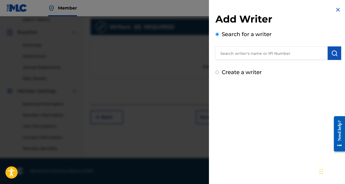
click at [235, 48] on input "text" at bounding box center [272, 53] width 112 height 14
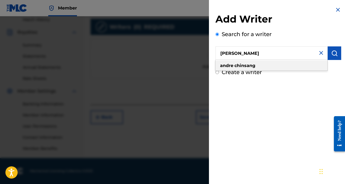
type input "[PERSON_NAME]"
click at [252, 66] on strong "chinsang" at bounding box center [245, 65] width 21 height 5
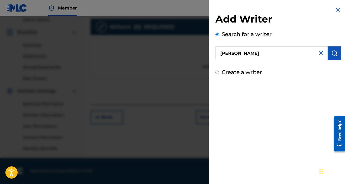
click at [335, 56] on img "submit" at bounding box center [334, 53] width 7 height 7
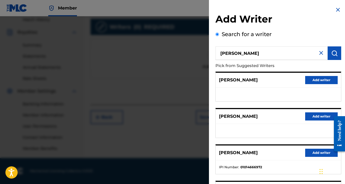
click at [312, 152] on button "Add writer" at bounding box center [321, 153] width 33 height 8
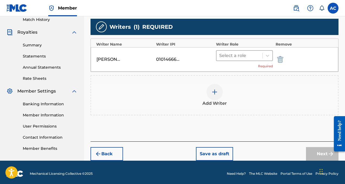
click at [257, 56] on div at bounding box center [239, 56] width 40 height 8
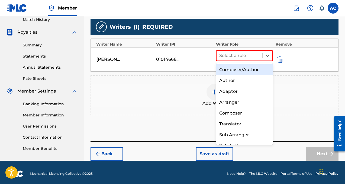
click at [254, 70] on div "Composer/Author" at bounding box center [244, 69] width 57 height 11
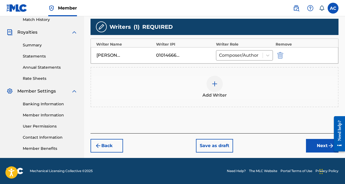
click at [308, 146] on button "Next" at bounding box center [322, 146] width 33 height 14
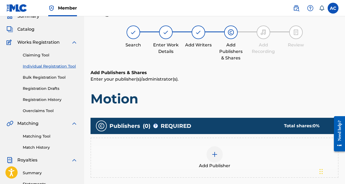
scroll to position [24, 0]
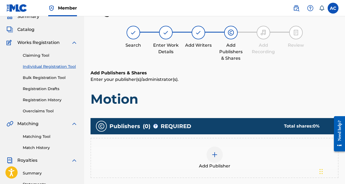
click at [216, 157] on img at bounding box center [214, 154] width 7 height 7
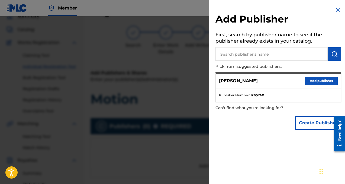
click at [305, 78] on button "Add publisher" at bounding box center [321, 81] width 33 height 8
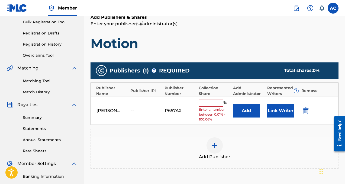
scroll to position [83, 0]
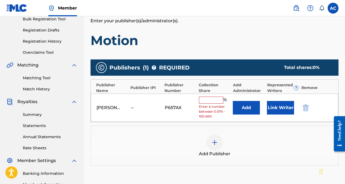
click at [218, 99] on input "text" at bounding box center [211, 100] width 24 height 7
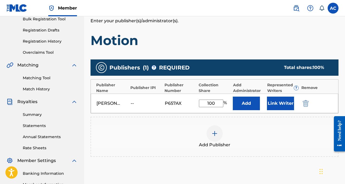
type input "100"
click at [260, 153] on div "Add Publisher" at bounding box center [215, 137] width 248 height 40
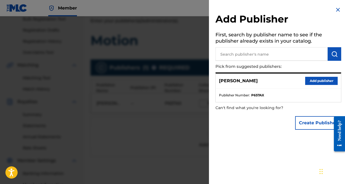
click at [194, 145] on div at bounding box center [172, 108] width 345 height 184
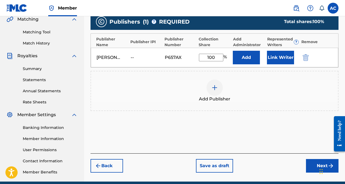
click at [315, 171] on button "Next" at bounding box center [322, 166] width 33 height 14
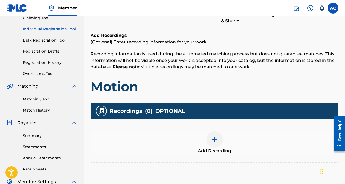
scroll to position [68, 0]
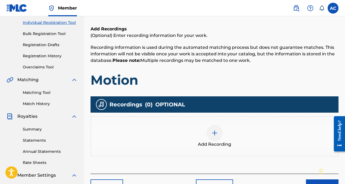
click at [213, 127] on div at bounding box center [215, 133] width 16 height 16
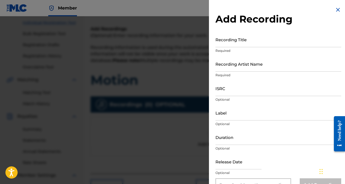
click at [232, 49] on p "Required" at bounding box center [279, 50] width 126 height 5
click at [231, 42] on input "Recording Title" at bounding box center [279, 39] width 126 height 15
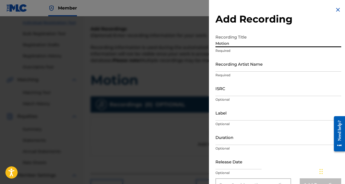
type input "Motion"
click at [238, 62] on input "Recording Artist Name" at bounding box center [279, 63] width 126 height 15
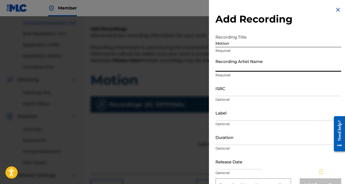
type input "Drebo Squeeze"
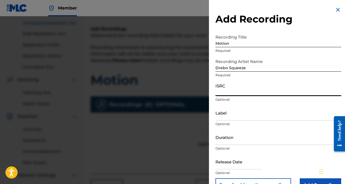
click at [250, 92] on input "ISRC" at bounding box center [279, 88] width 126 height 15
type input "QM42K2100357"
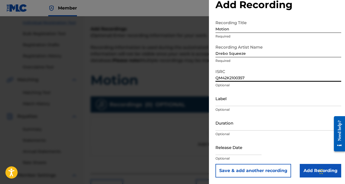
click at [307, 168] on input "Add Recording" at bounding box center [320, 171] width 41 height 14
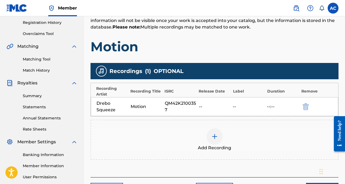
scroll to position [152, 0]
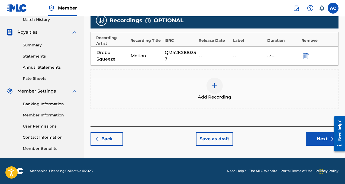
click at [304, 138] on div "Back Save as draft Next" at bounding box center [215, 135] width 248 height 19
click at [313, 138] on button "Next" at bounding box center [322, 139] width 33 height 14
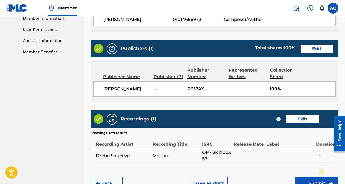
scroll to position [281, 0]
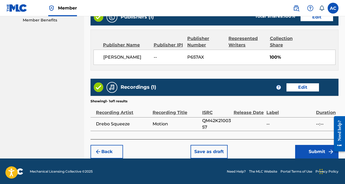
click at [301, 151] on button "Submit" at bounding box center [316, 152] width 43 height 14
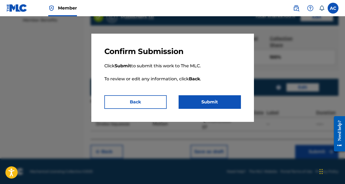
click at [201, 102] on button "Submit" at bounding box center [210, 102] width 62 height 14
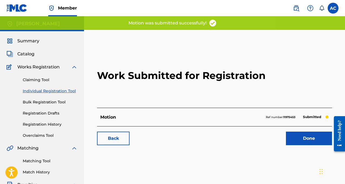
click at [298, 143] on link "Done" at bounding box center [309, 138] width 46 height 14
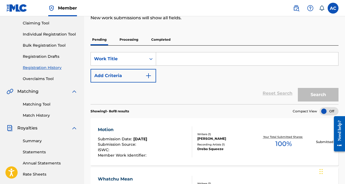
scroll to position [56, 0]
click at [332, 12] on label at bounding box center [333, 8] width 11 height 11
click at [333, 8] on input "AC [PERSON_NAME] [EMAIL_ADDRESS][DOMAIN_NAME] Notification Preferences Profile …" at bounding box center [333, 8] width 0 height 0
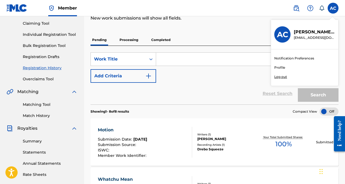
click at [282, 78] on p "Log out" at bounding box center [280, 76] width 13 height 5
click at [333, 8] on input "AC [PERSON_NAME] [EMAIL_ADDRESS][DOMAIN_NAME] Notification Preferences Profile …" at bounding box center [333, 8] width 0 height 0
